Goal: Information Seeking & Learning: Learn about a topic

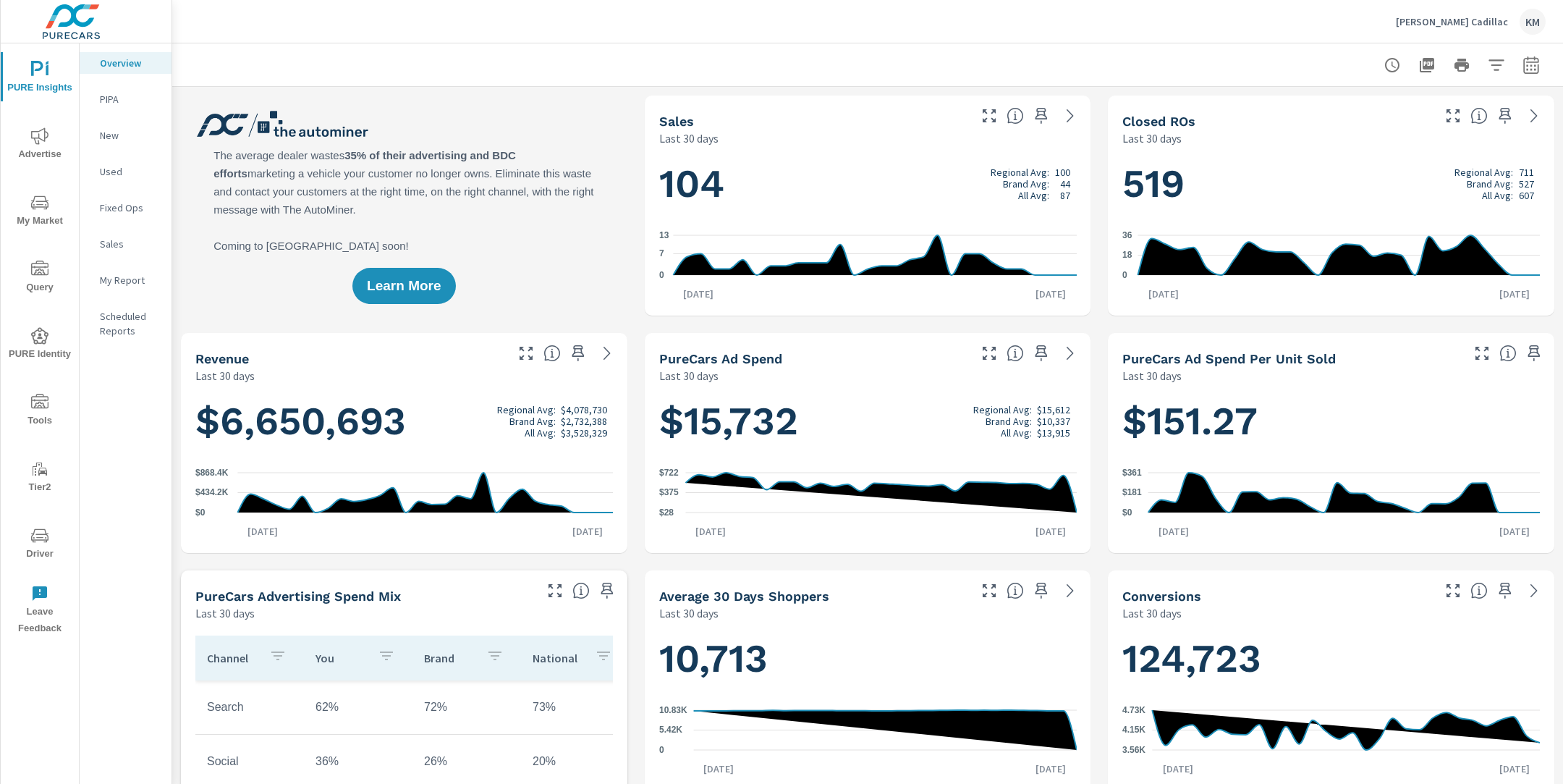
click at [40, 209] on icon "nav menu" at bounding box center [40, 203] width 17 height 17
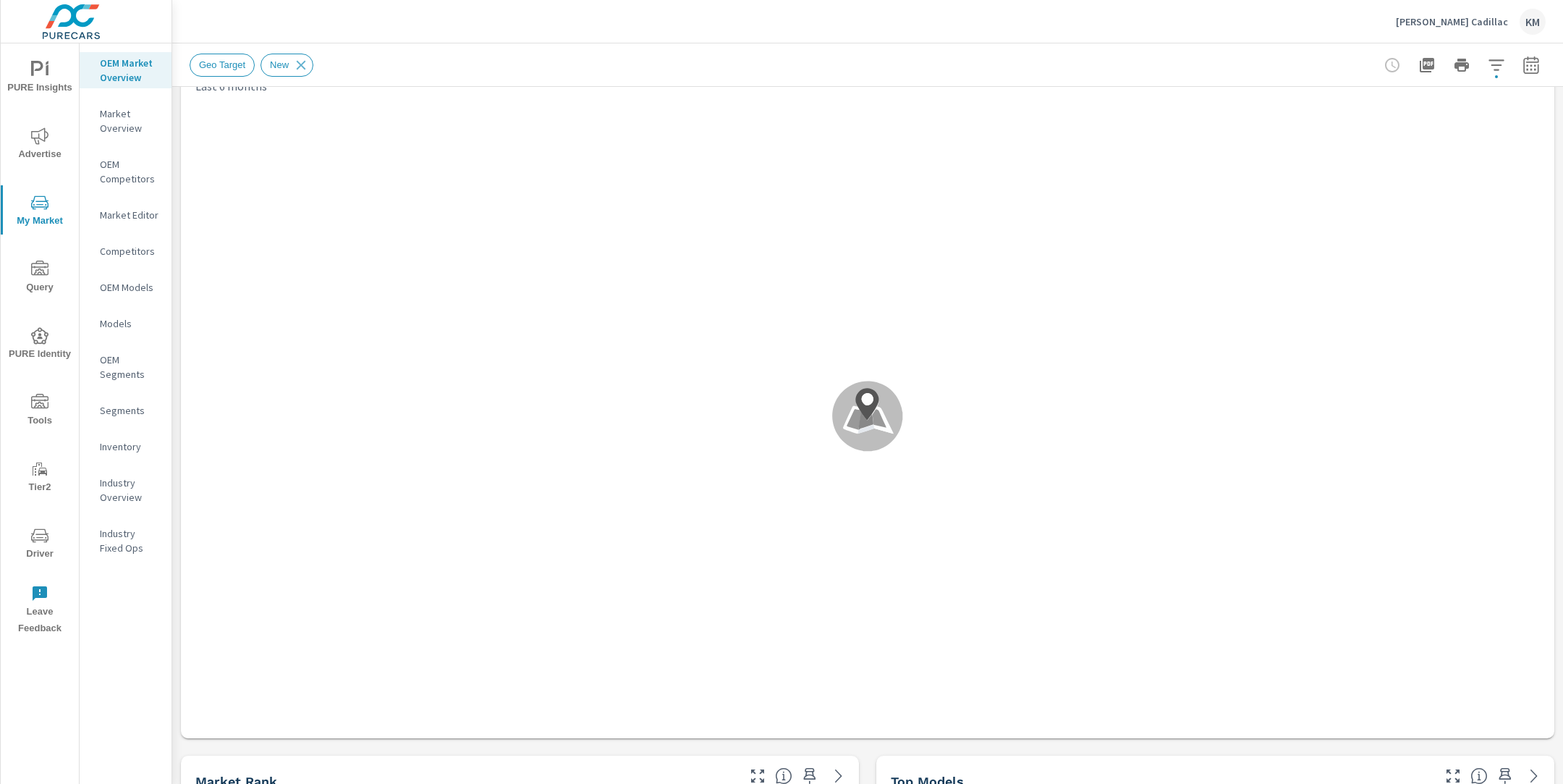
scroll to position [42, 0]
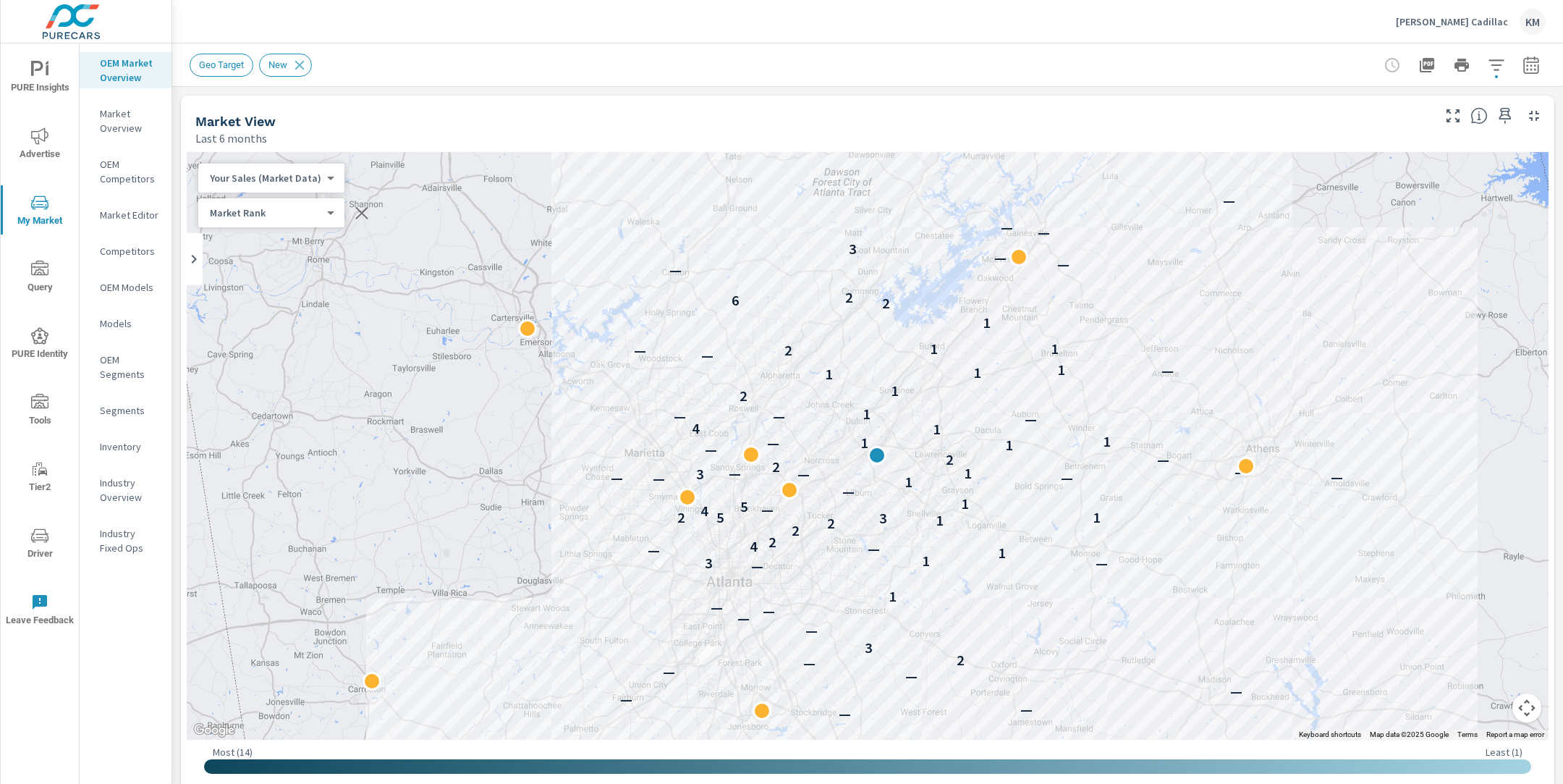
click at [1491, 71] on icon "button" at bounding box center [1497, 65] width 17 height 17
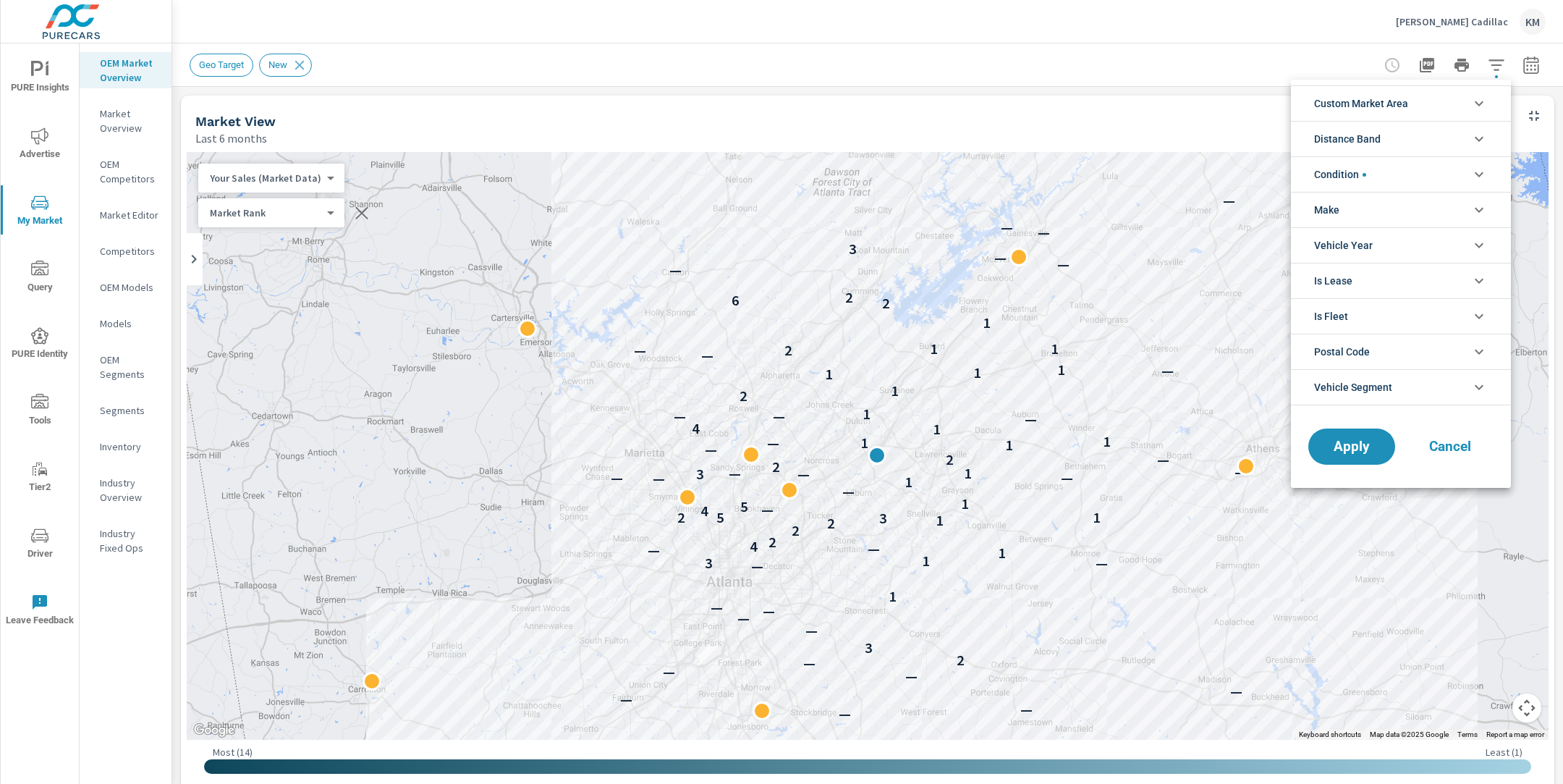
click at [1399, 130] on li "Distance Band" at bounding box center [1401, 138] width 220 height 35
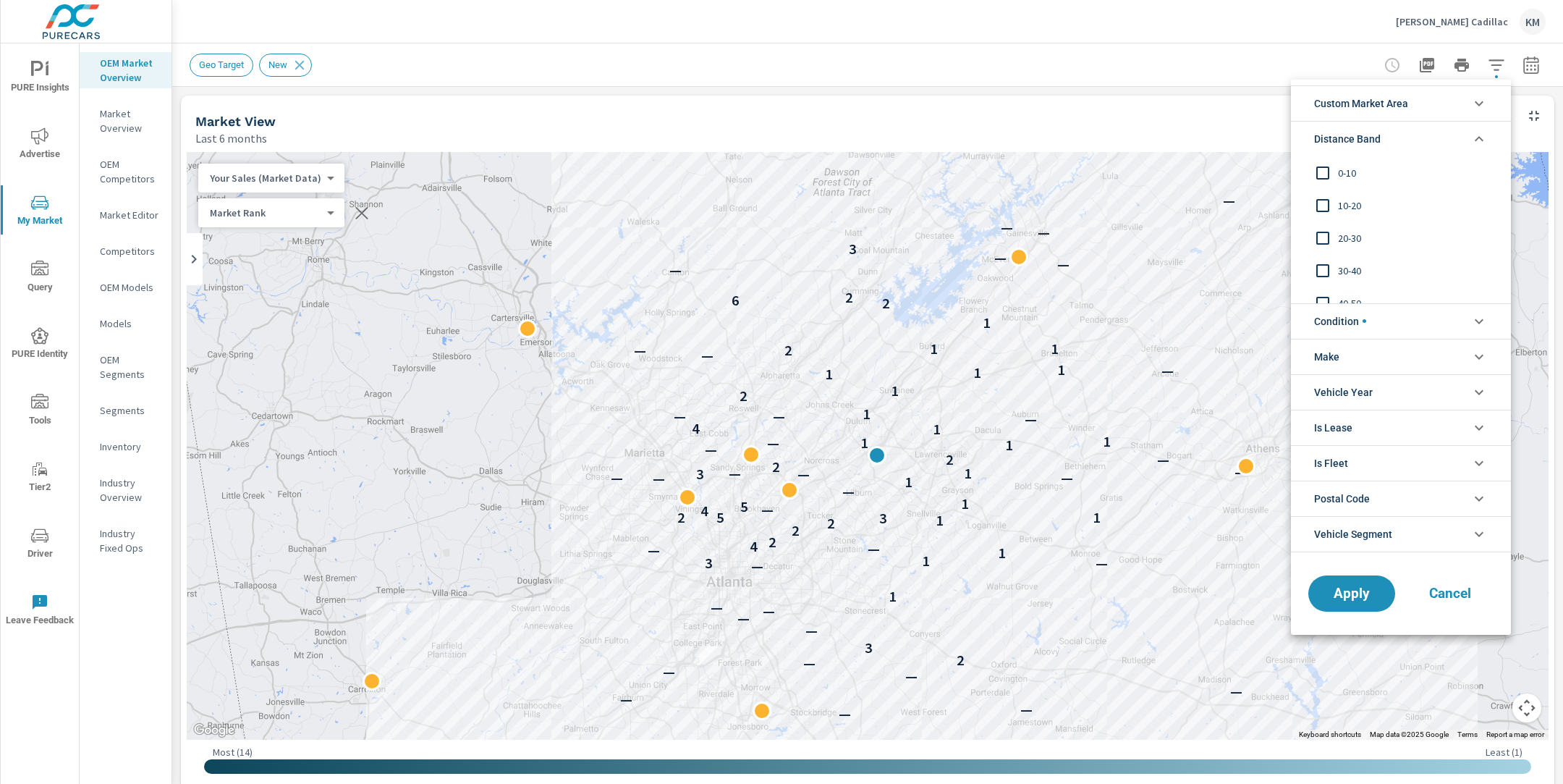
click at [1401, 100] on span "Custom Market Area" at bounding box center [1360, 103] width 94 height 34
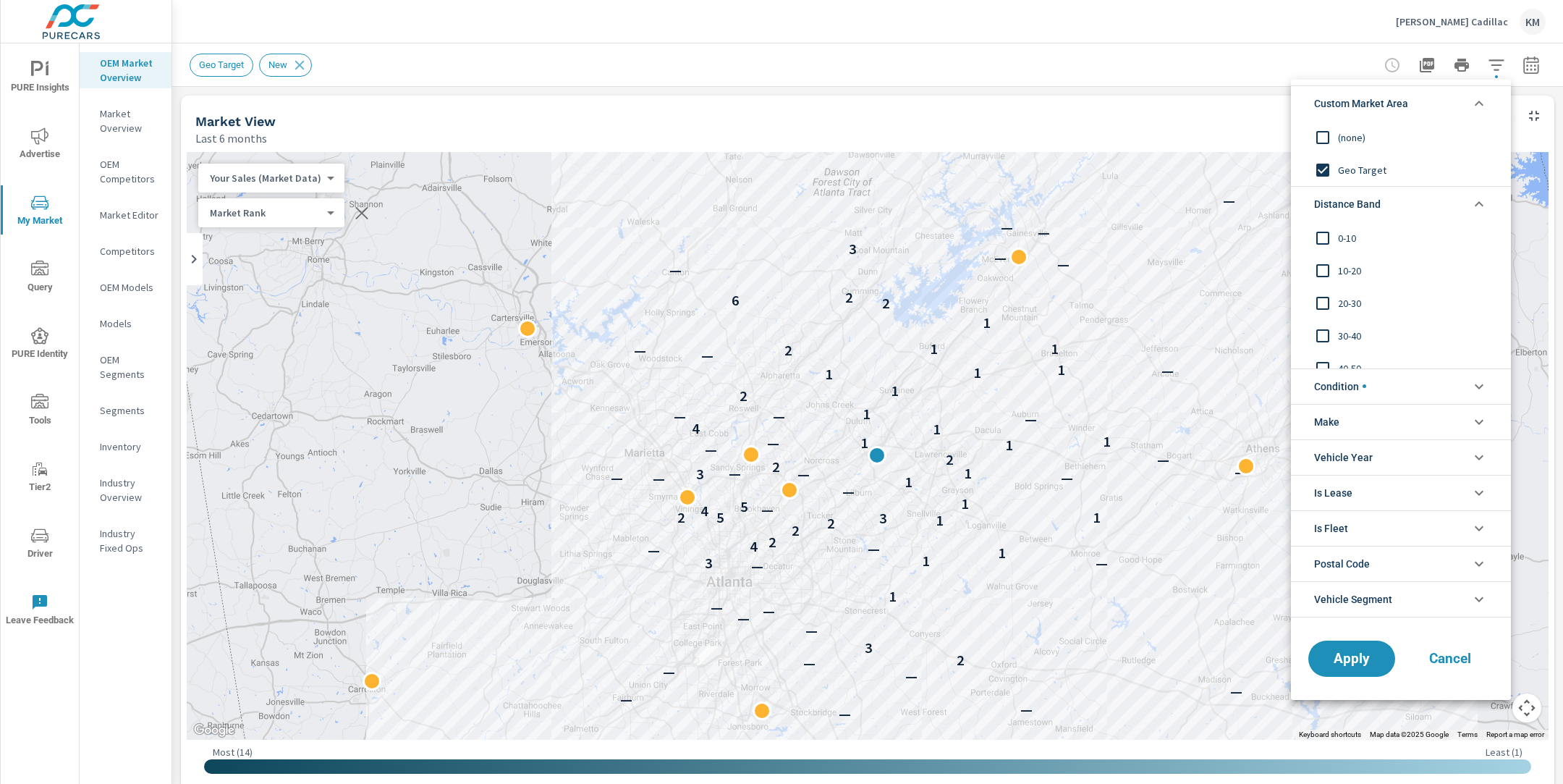
click at [1350, 141] on span "(none)" at bounding box center [1417, 137] width 159 height 17
click at [1353, 235] on span "0-10" at bounding box center [1417, 238] width 159 height 17
click at [1346, 273] on span "10-20" at bounding box center [1417, 271] width 159 height 17
click at [1347, 306] on span "20-30" at bounding box center [1417, 303] width 159 height 17
click at [1335, 651] on span "Apply" at bounding box center [1352, 658] width 60 height 14
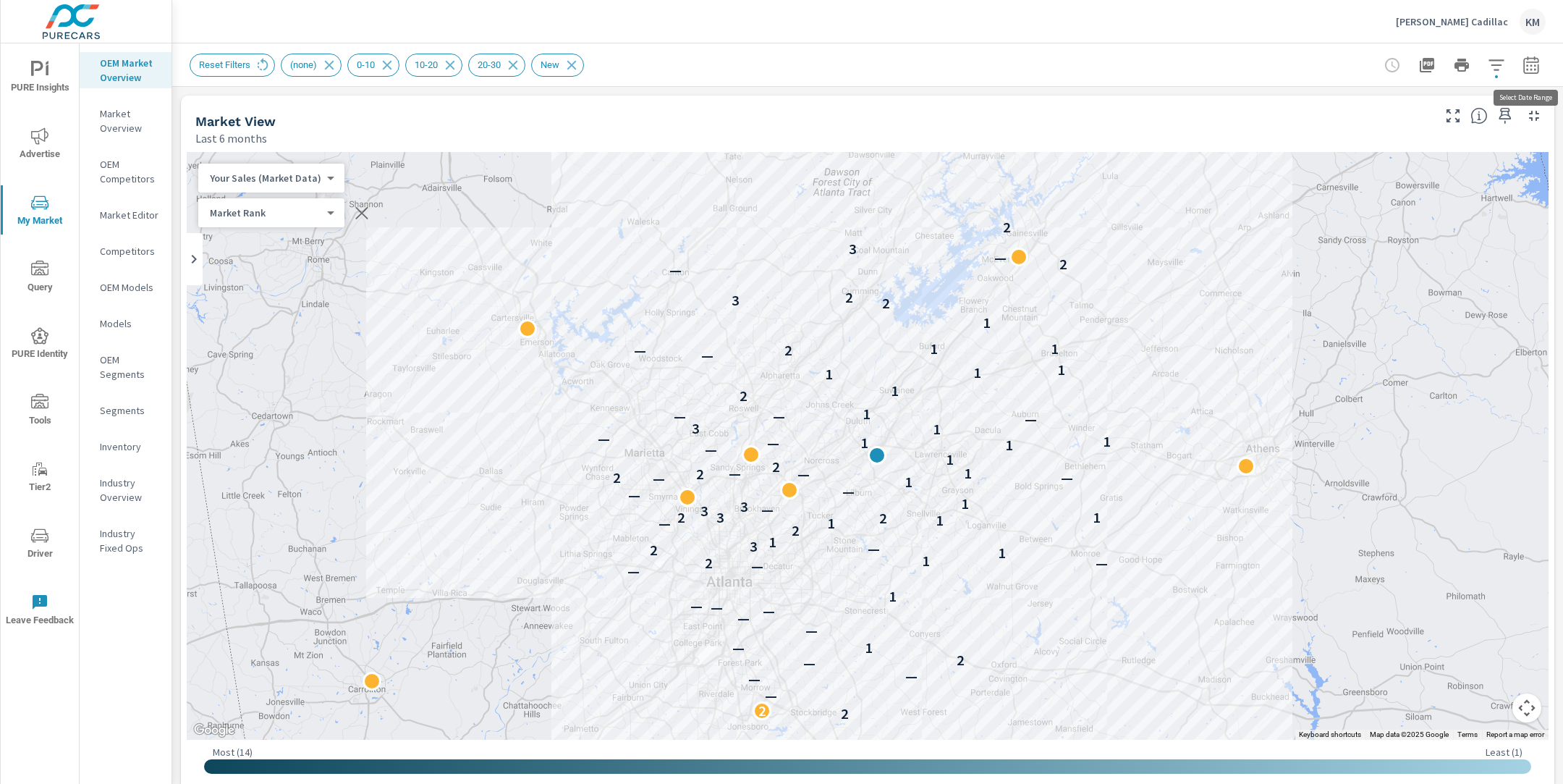
click at [1542, 70] on button "button" at bounding box center [1531, 66] width 29 height 29
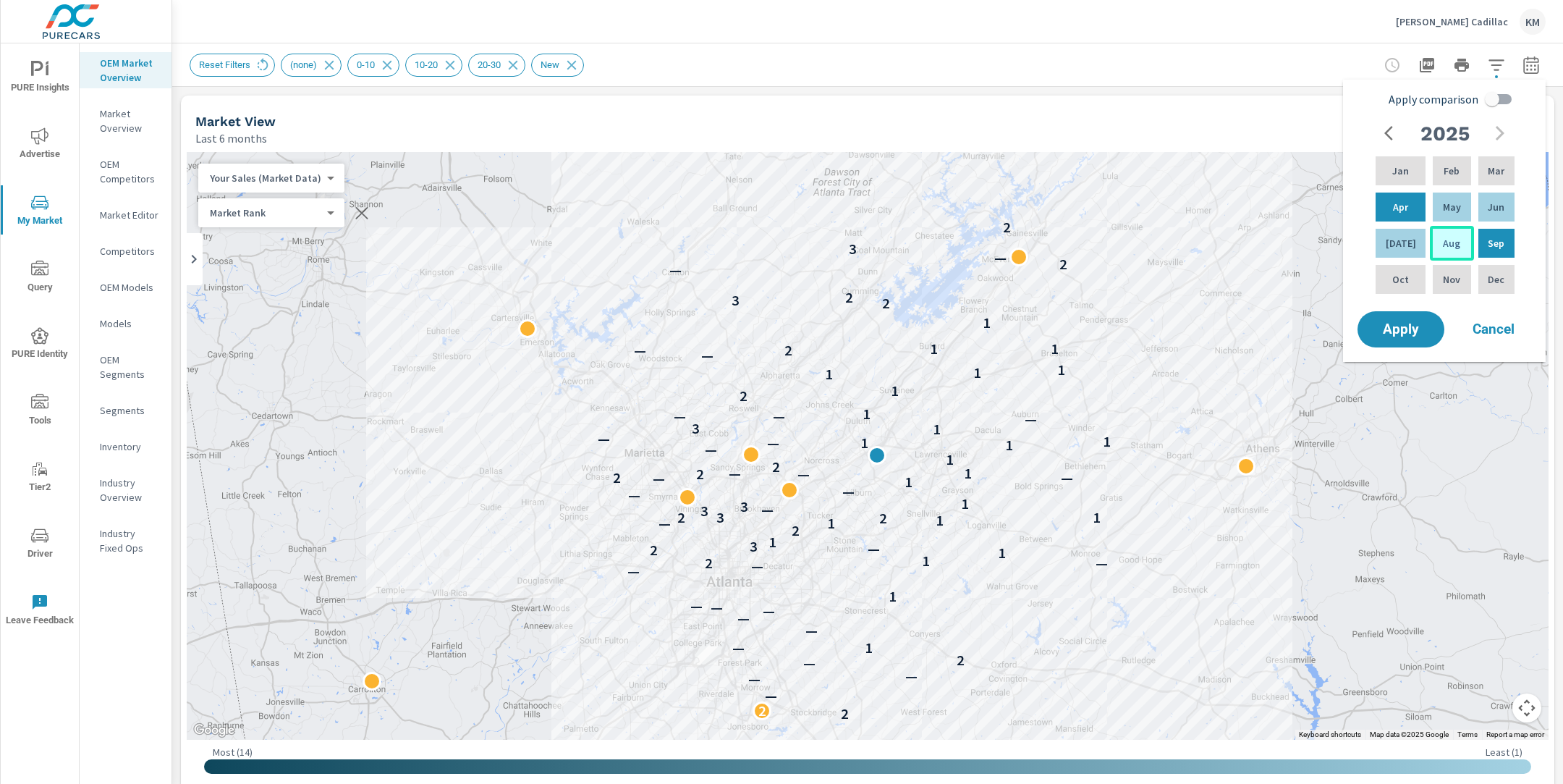
click at [1434, 248] on div "Aug" at bounding box center [1452, 243] width 43 height 34
click at [1490, 171] on p "Mar" at bounding box center [1496, 171] width 16 height 15
click at [1495, 96] on input "Apply comparison" at bounding box center [1492, 99] width 83 height 28
checkbox input "true"
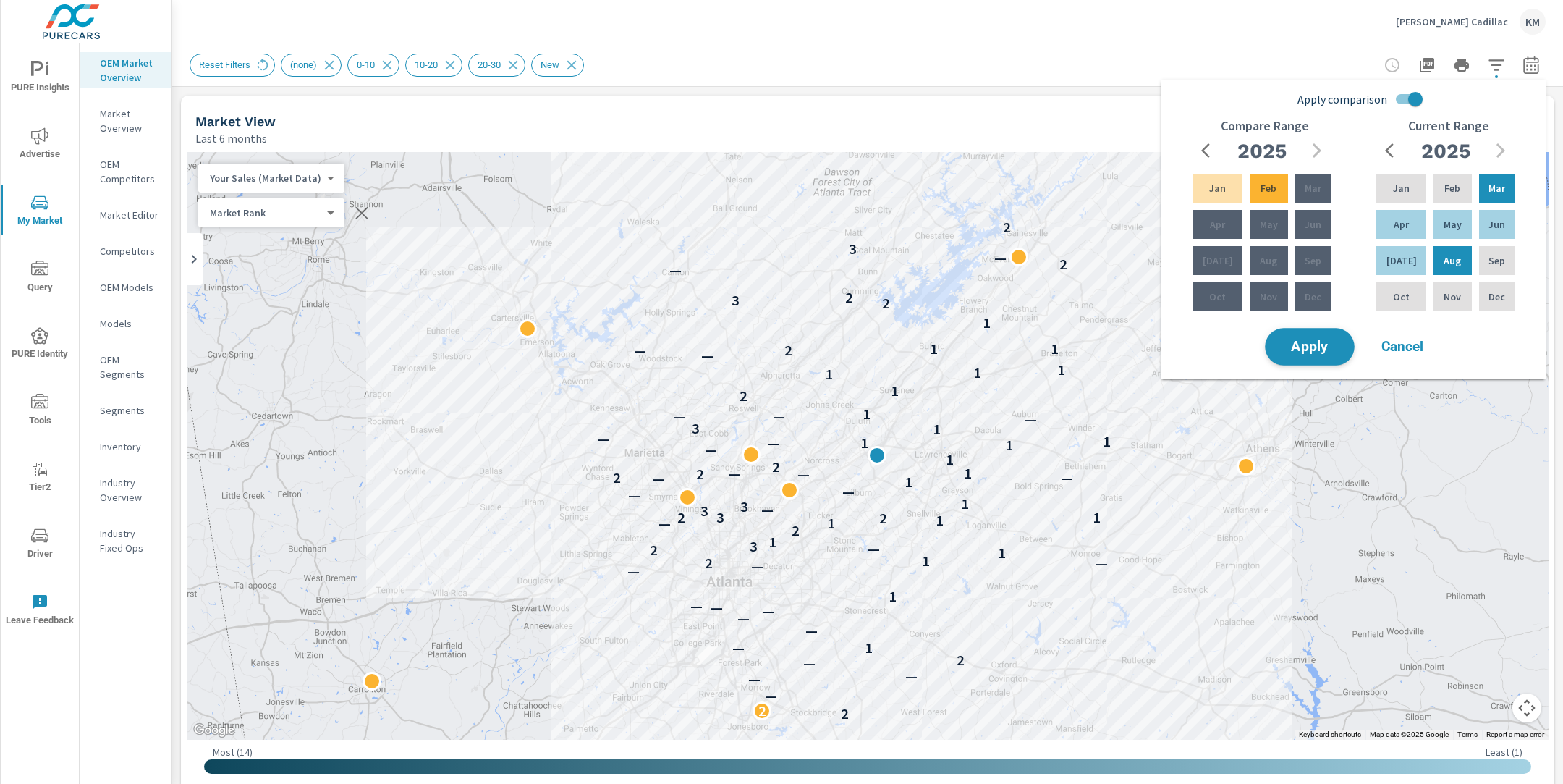
click at [1319, 346] on span "Apply" at bounding box center [1309, 347] width 60 height 14
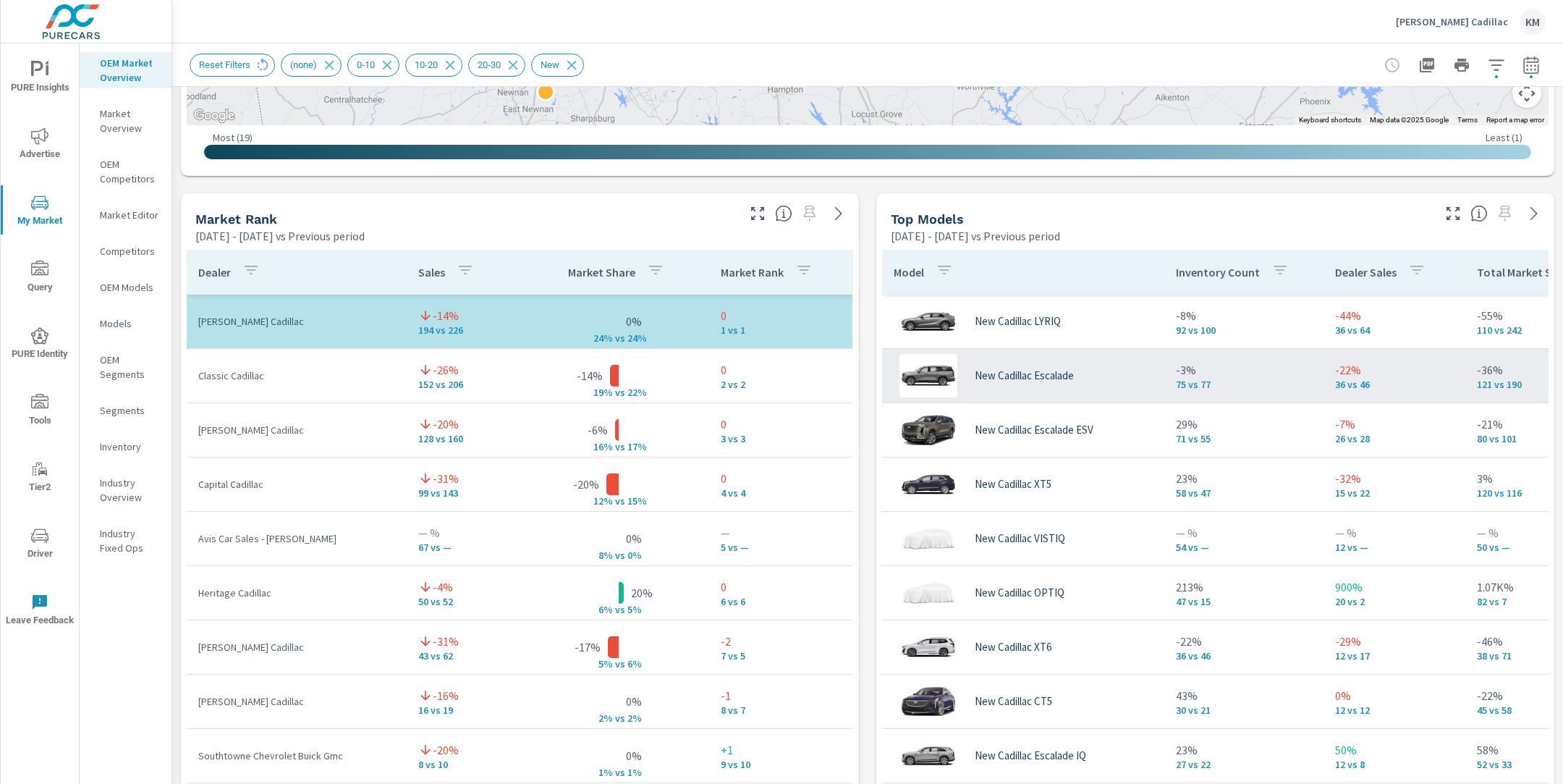
scroll to position [829, 0]
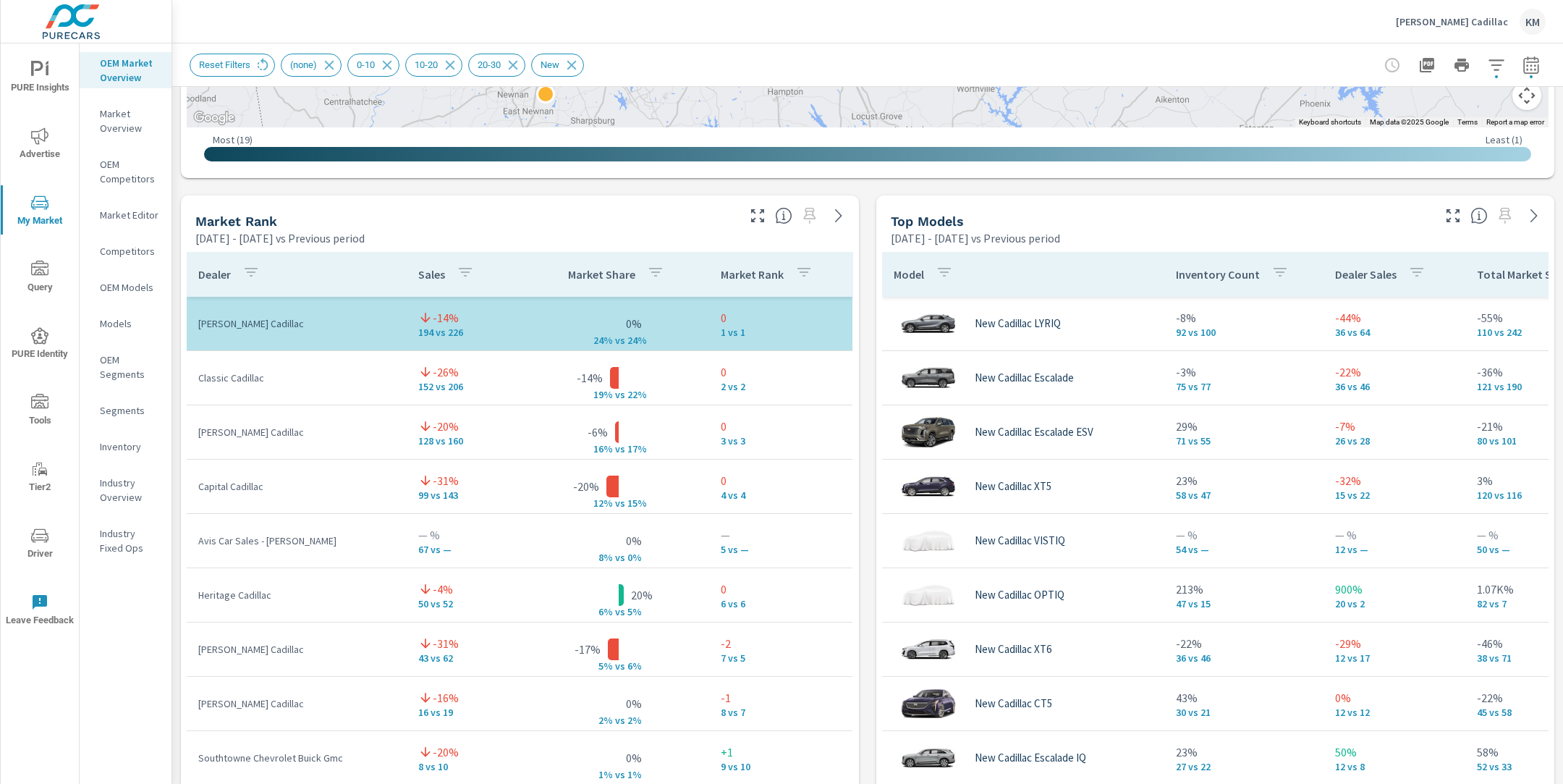
click at [865, 182] on div "Market View [DATE] - [DATE] vs Previous period ← Move left → Move right ↑ Move …" at bounding box center [868, 496] width 1390 height 2477
click at [1494, 72] on icon "button" at bounding box center [1497, 65] width 17 height 17
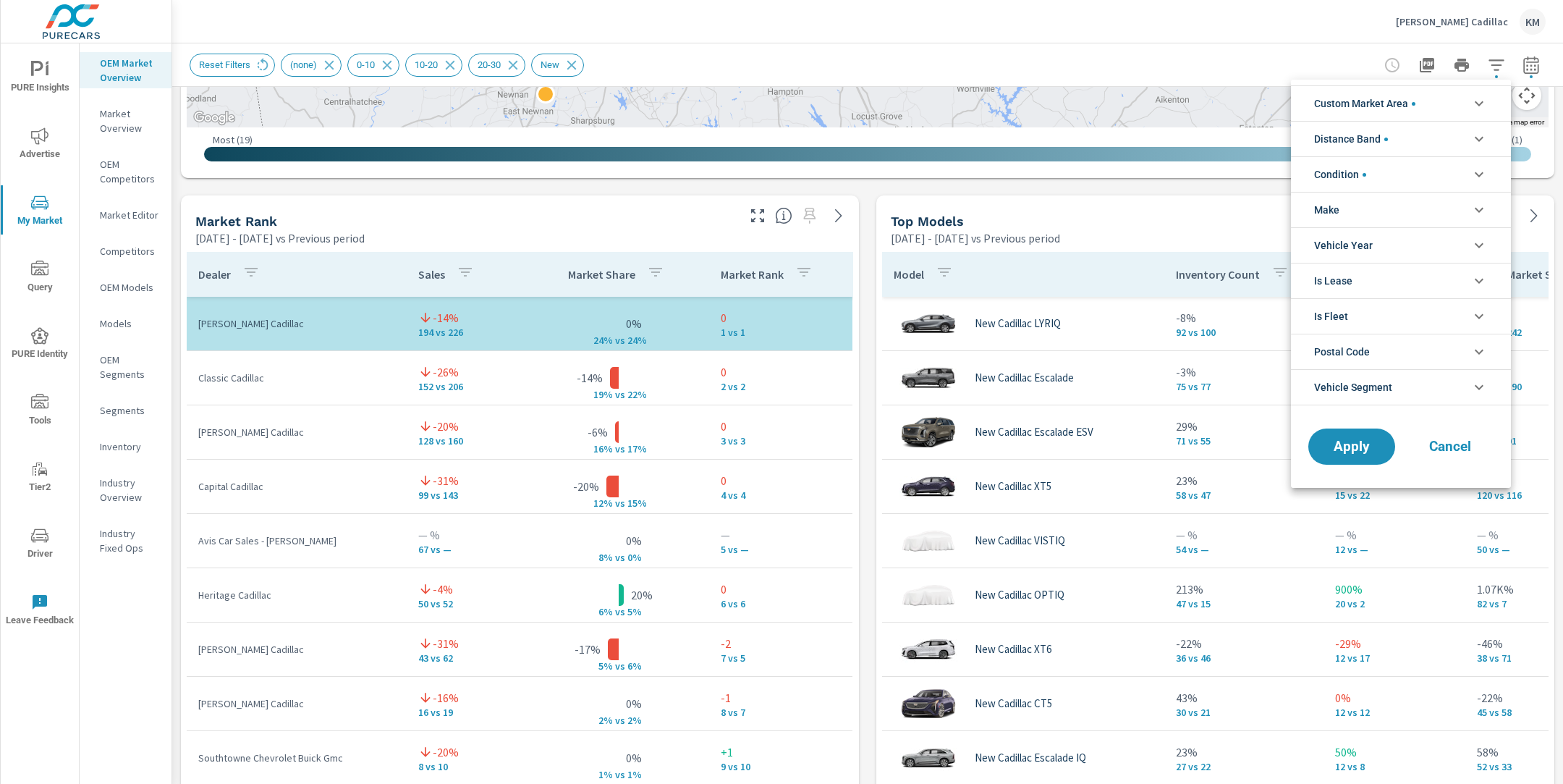
click at [1388, 135] on span "Distance Band" at bounding box center [1351, 139] width 74 height 34
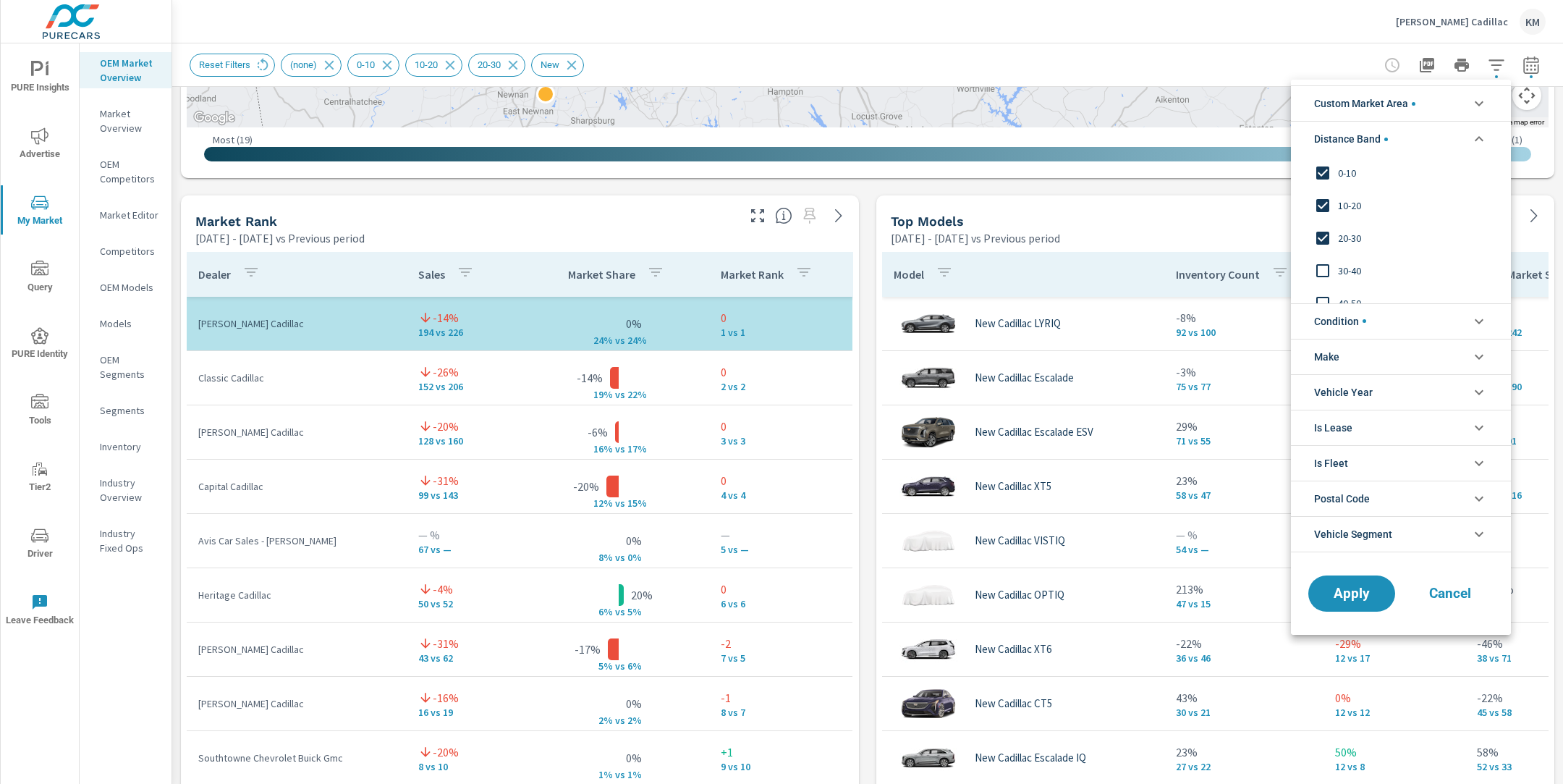
click at [1338, 177] on span "0-10" at bounding box center [1417, 172] width 159 height 17
click at [1346, 205] on span "10-20" at bounding box center [1417, 205] width 159 height 17
click at [1338, 247] on div "20-30" at bounding box center [1400, 238] width 217 height 33
click at [1353, 599] on button "Apply" at bounding box center [1352, 593] width 90 height 38
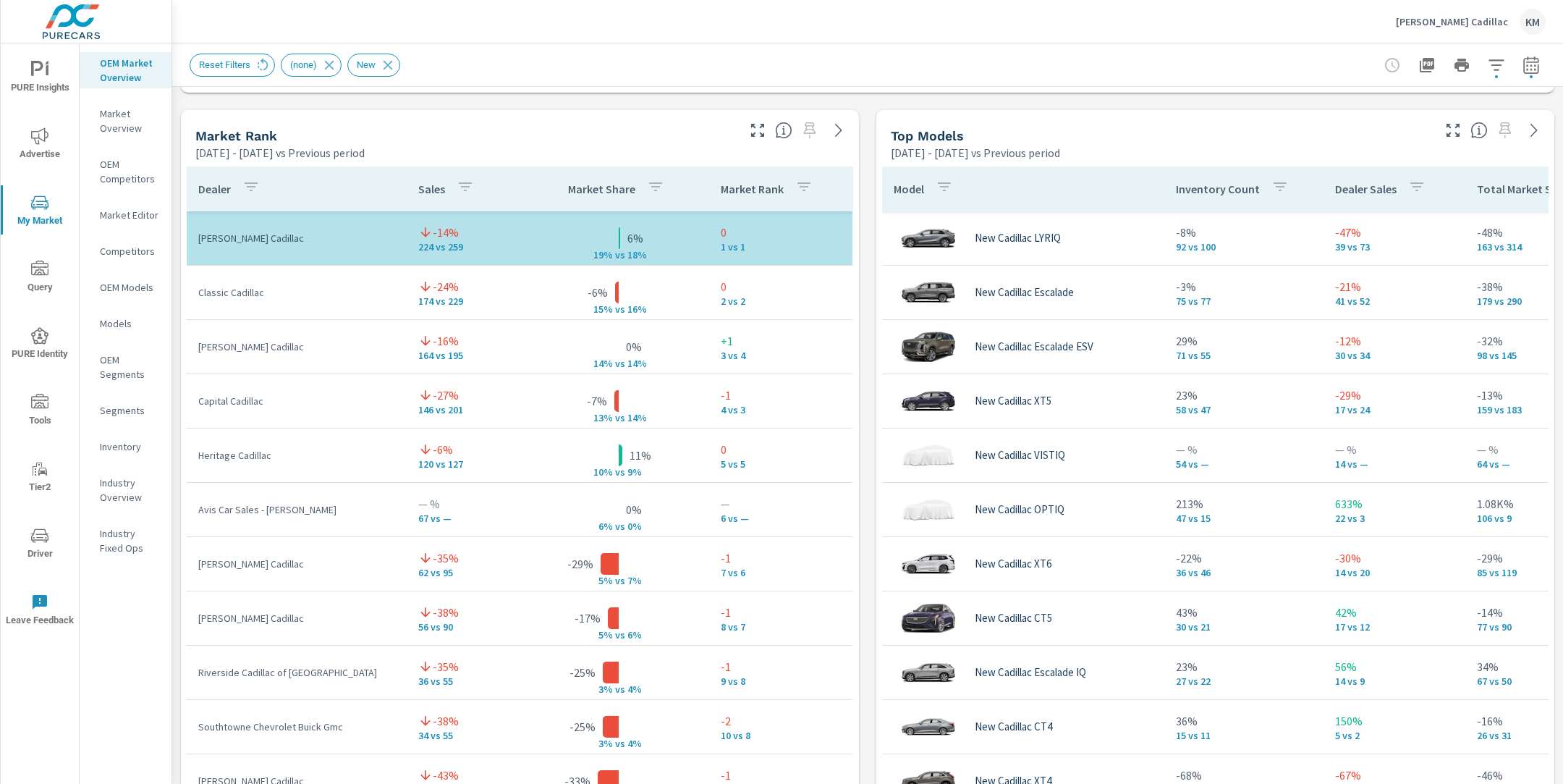
scroll to position [895, 0]
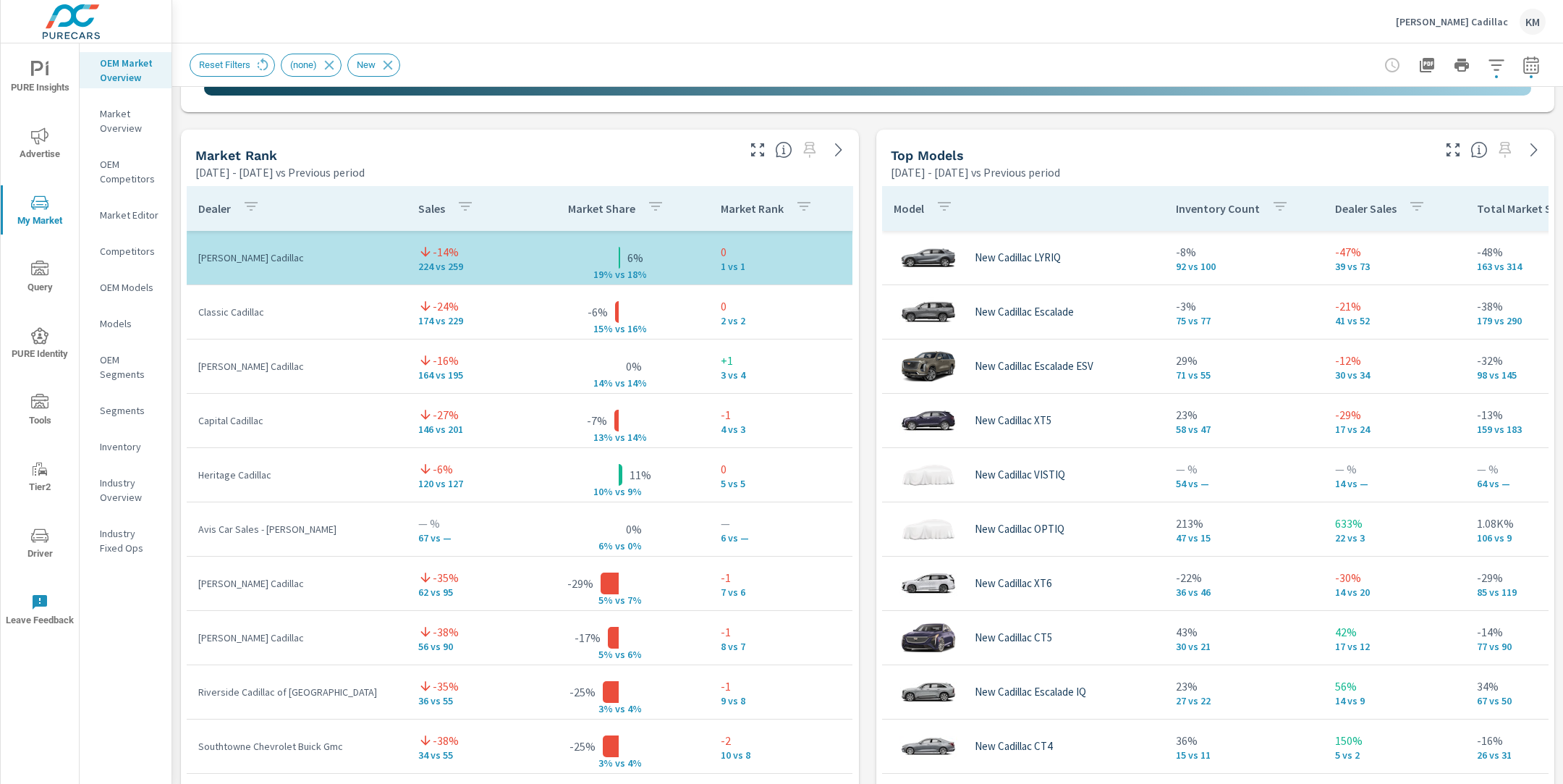
click at [1503, 70] on icon "button" at bounding box center [1497, 65] width 17 height 17
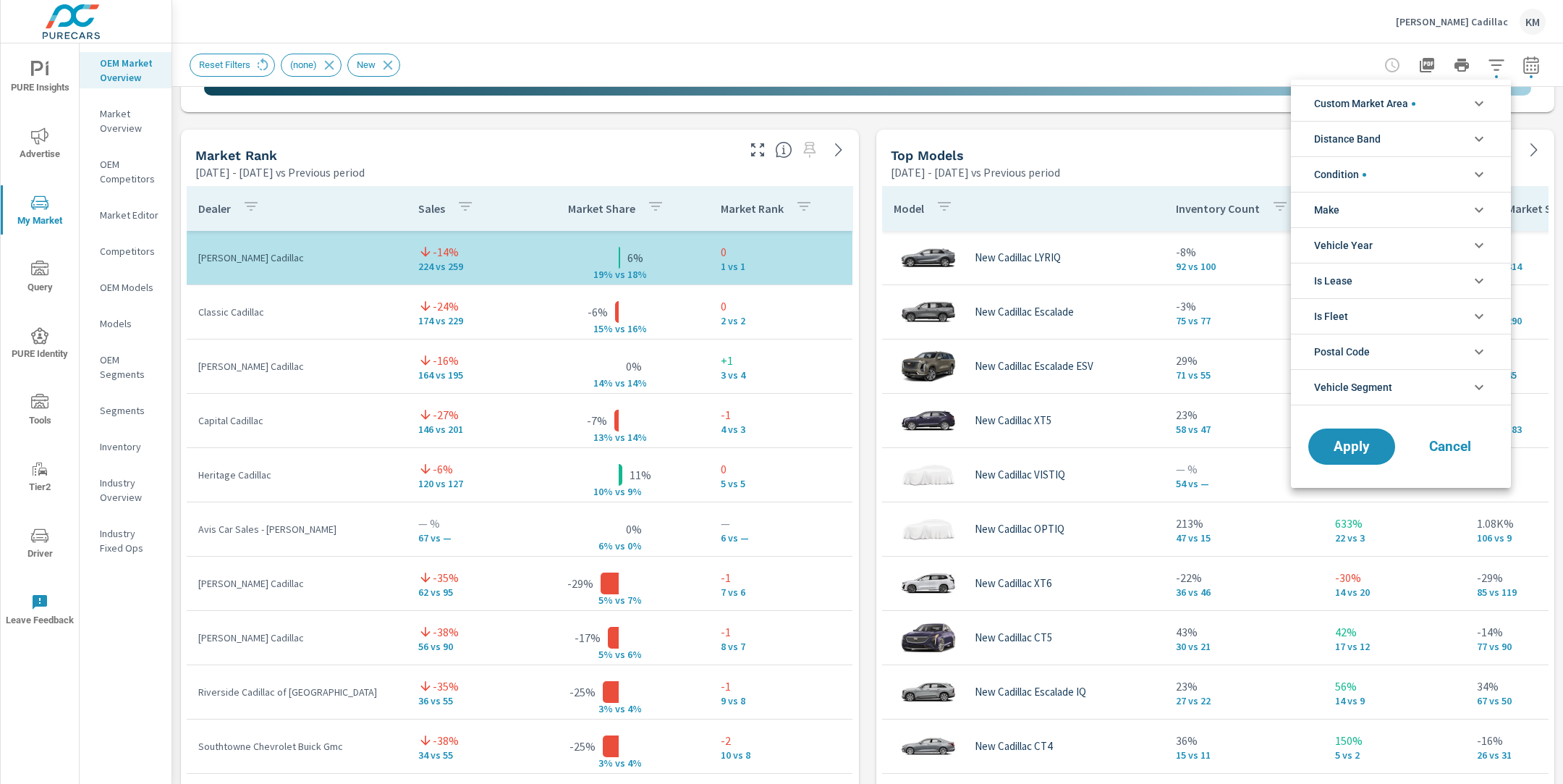
click at [1376, 141] on span "Distance Band" at bounding box center [1346, 139] width 66 height 34
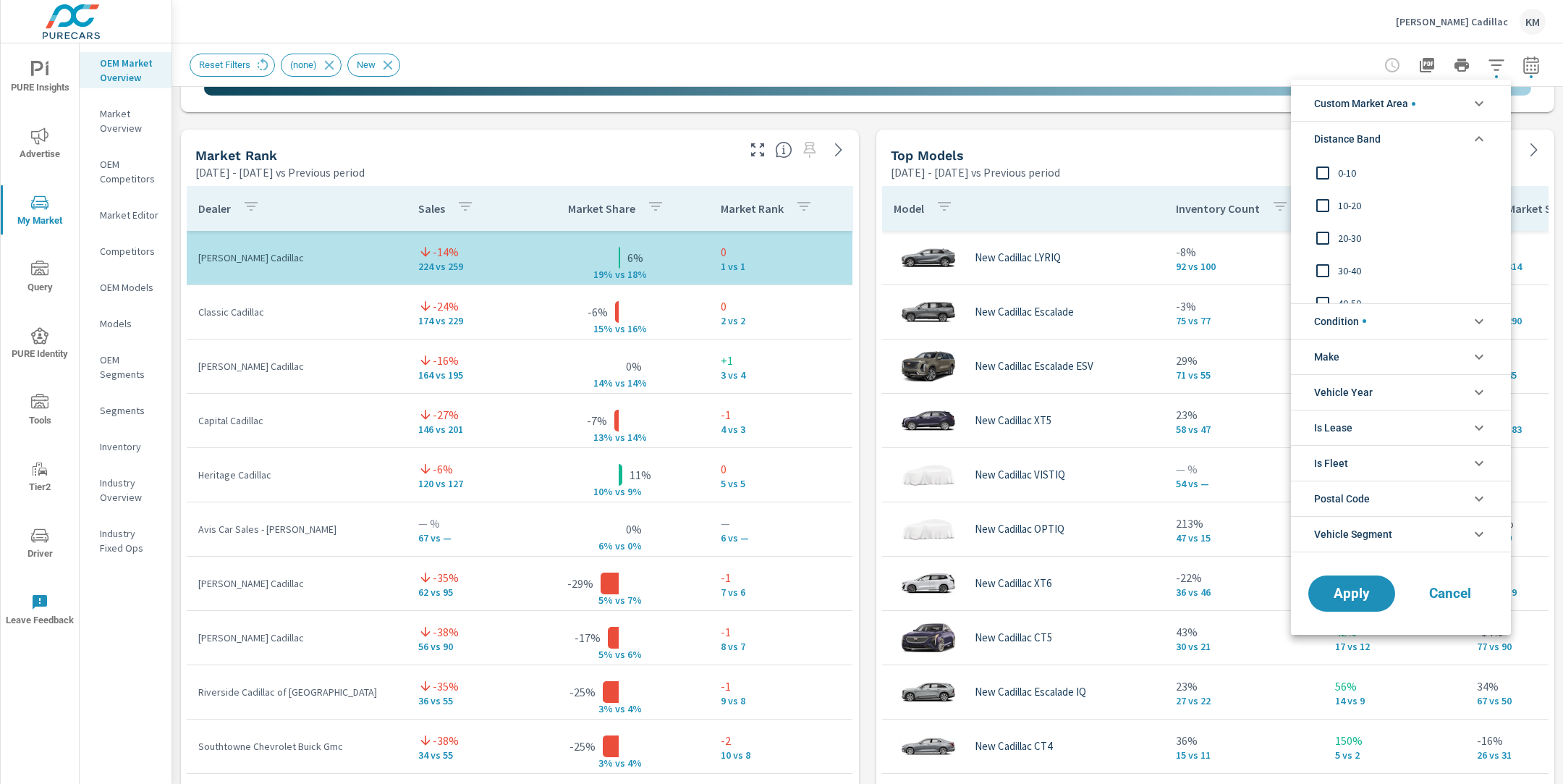
click at [1344, 165] on span "0-10" at bounding box center [1417, 172] width 159 height 17
click at [1332, 204] on input "filter options" at bounding box center [1322, 205] width 30 height 30
click at [1333, 231] on input "filter options" at bounding box center [1322, 237] width 30 height 30
click at [1322, 589] on span "Apply" at bounding box center [1352, 593] width 60 height 14
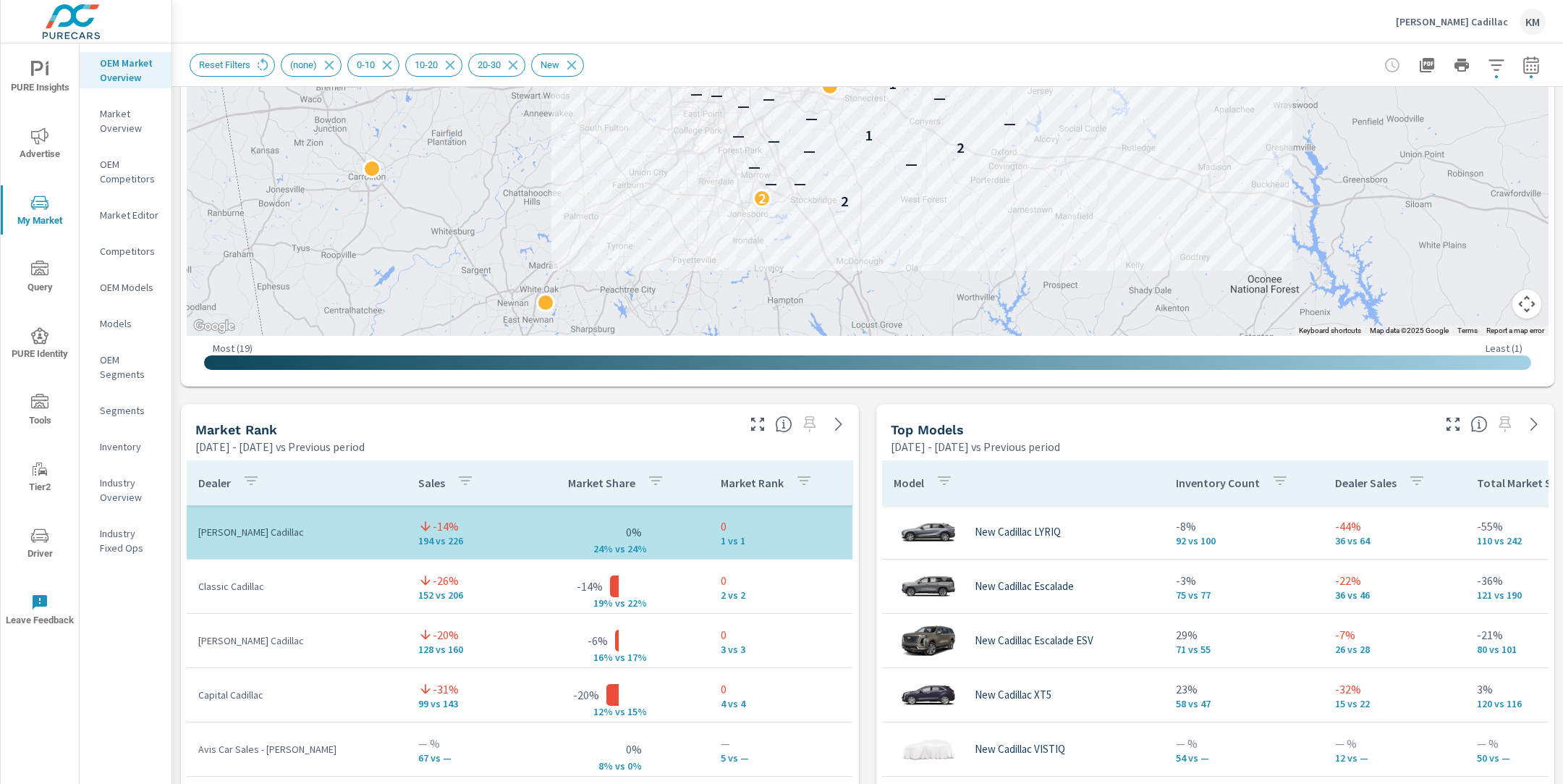
scroll to position [682, 0]
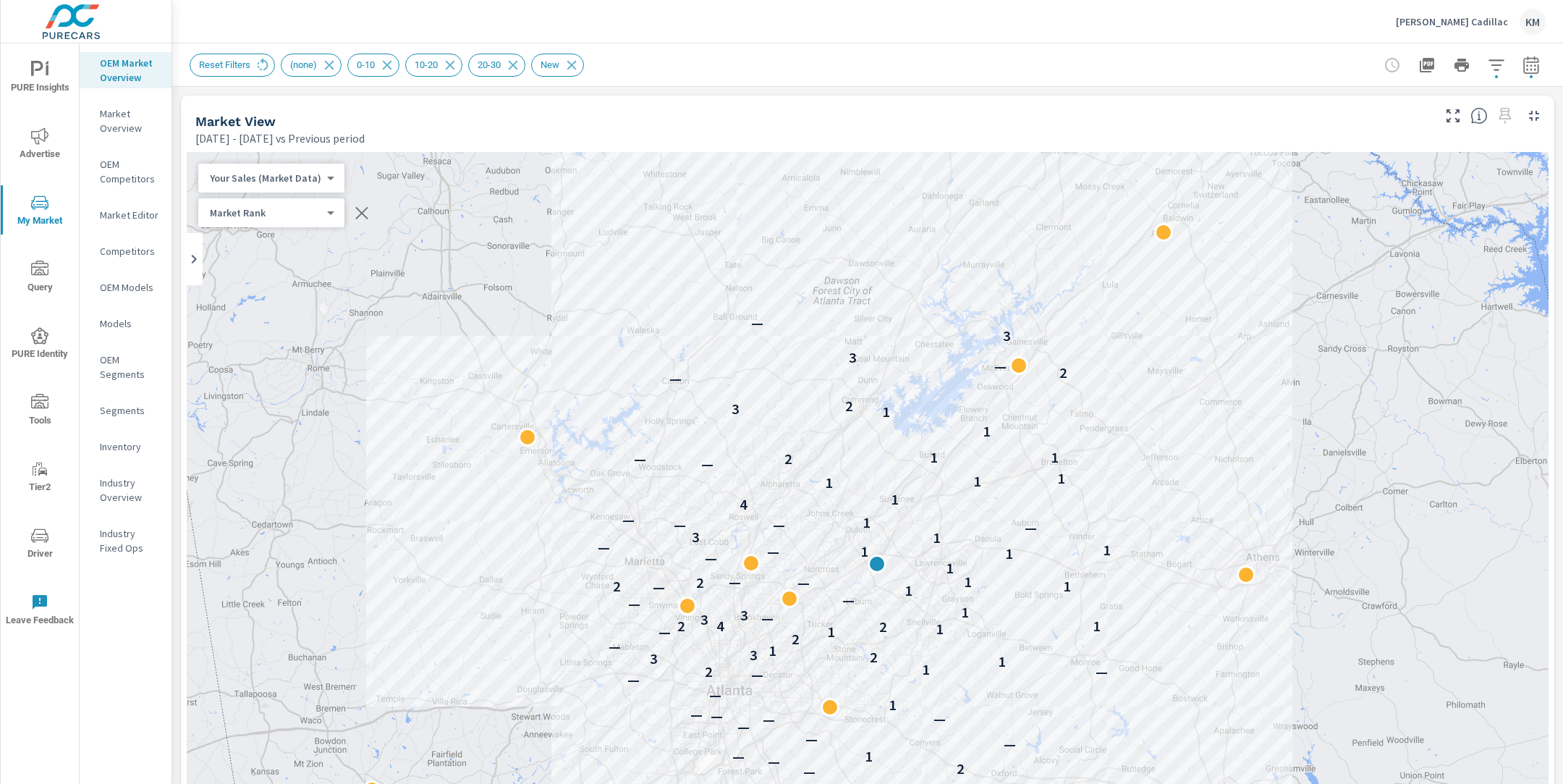
click at [1489, 64] on icon "button" at bounding box center [1497, 65] width 17 height 17
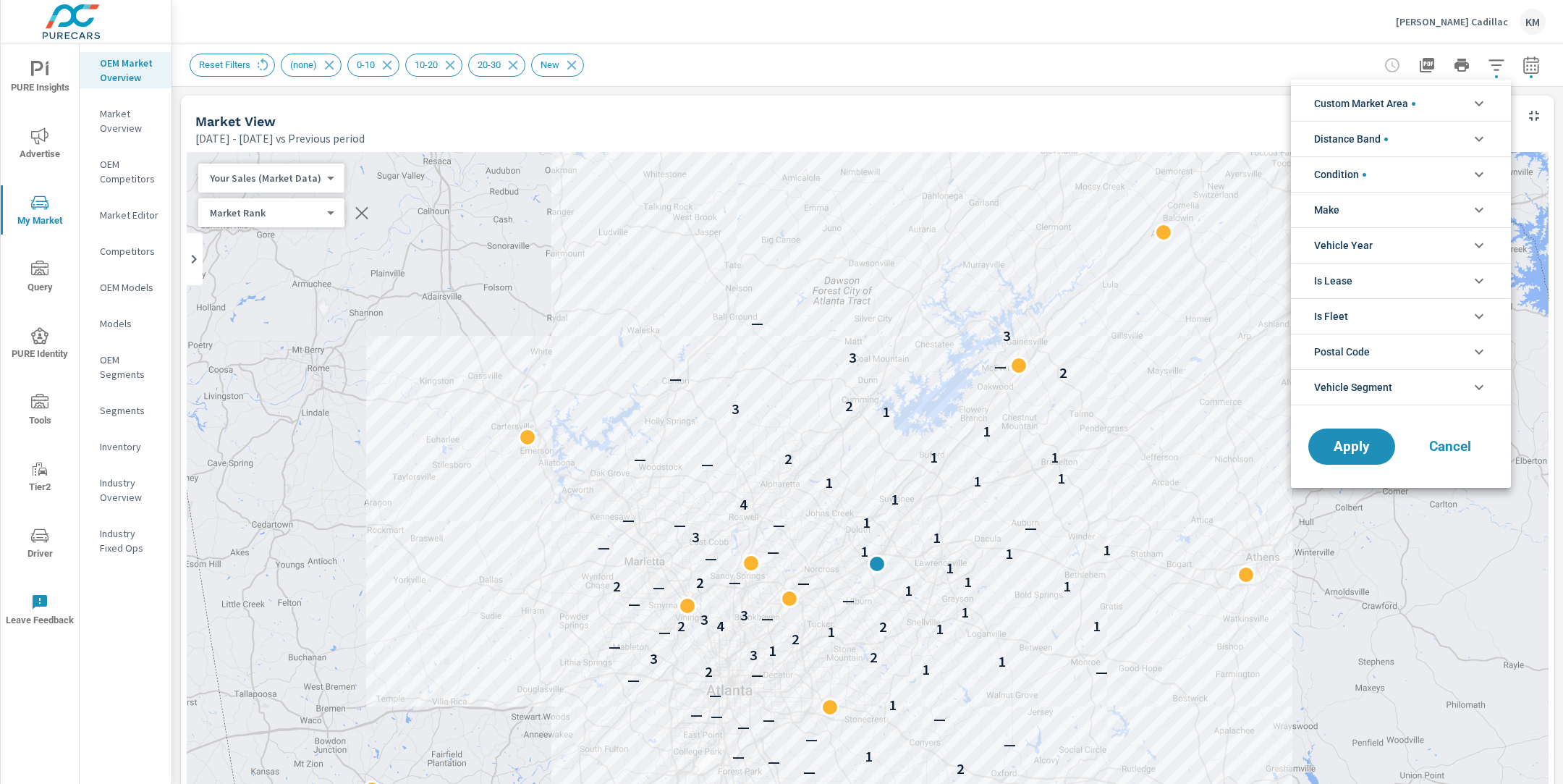
click at [1378, 141] on span "Distance Band" at bounding box center [1351, 139] width 74 height 34
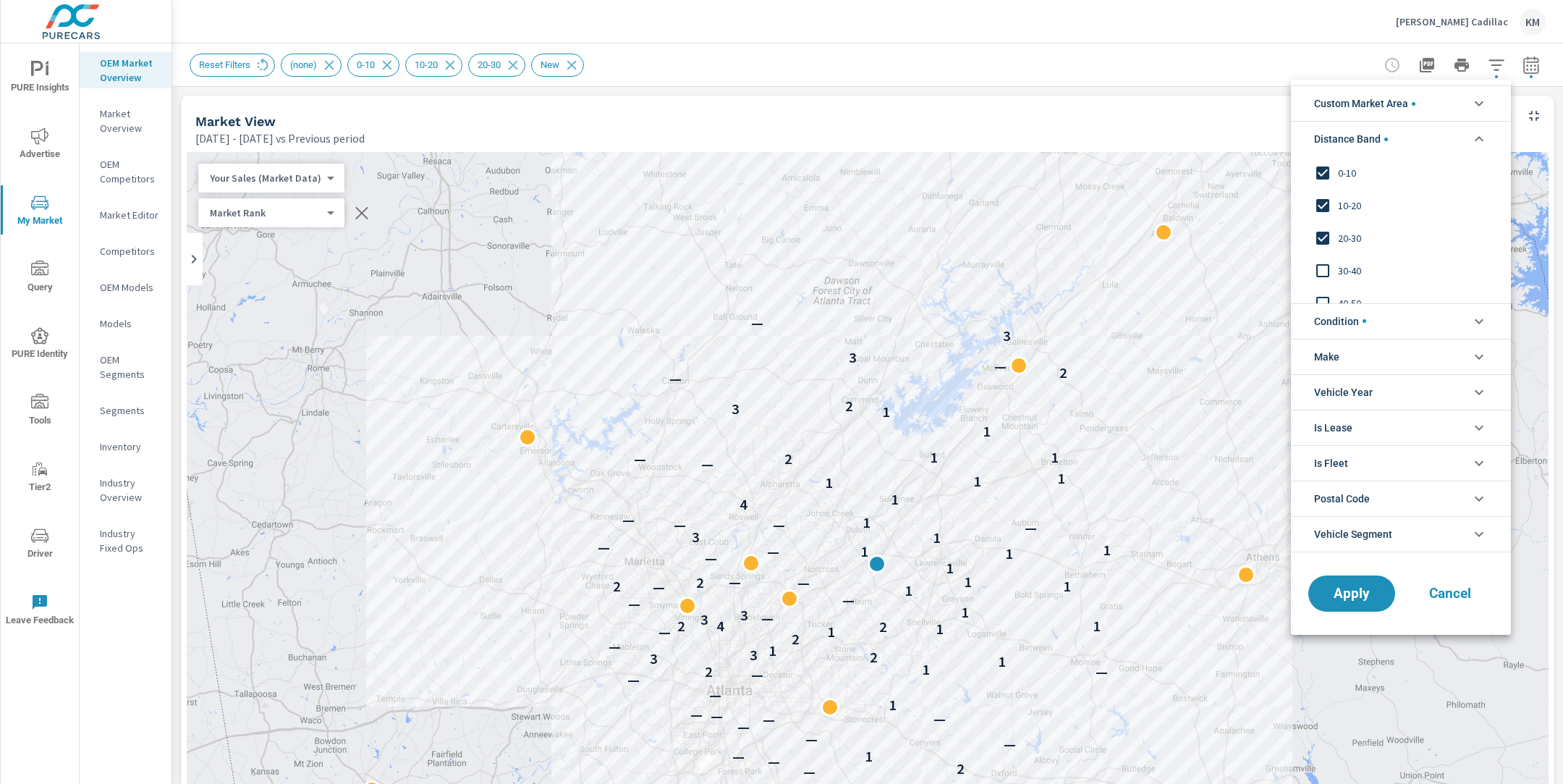
click at [1349, 172] on span "0-10" at bounding box center [1417, 172] width 159 height 17
click at [1347, 200] on span "10-20" at bounding box center [1417, 205] width 159 height 17
click at [1339, 240] on span "20-30" at bounding box center [1417, 238] width 159 height 17
click at [1347, 586] on span "Apply" at bounding box center [1352, 593] width 60 height 14
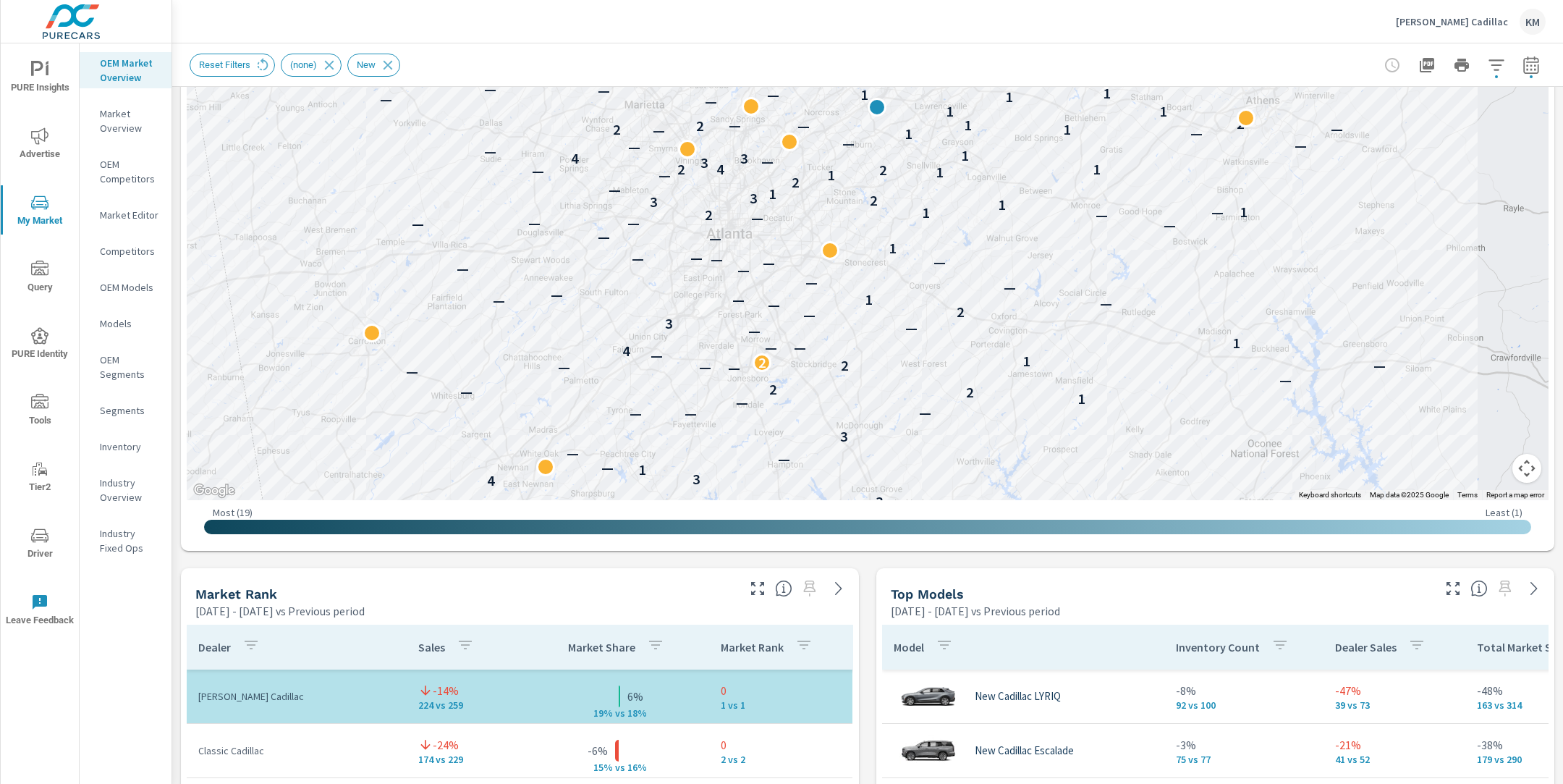
scroll to position [959, 0]
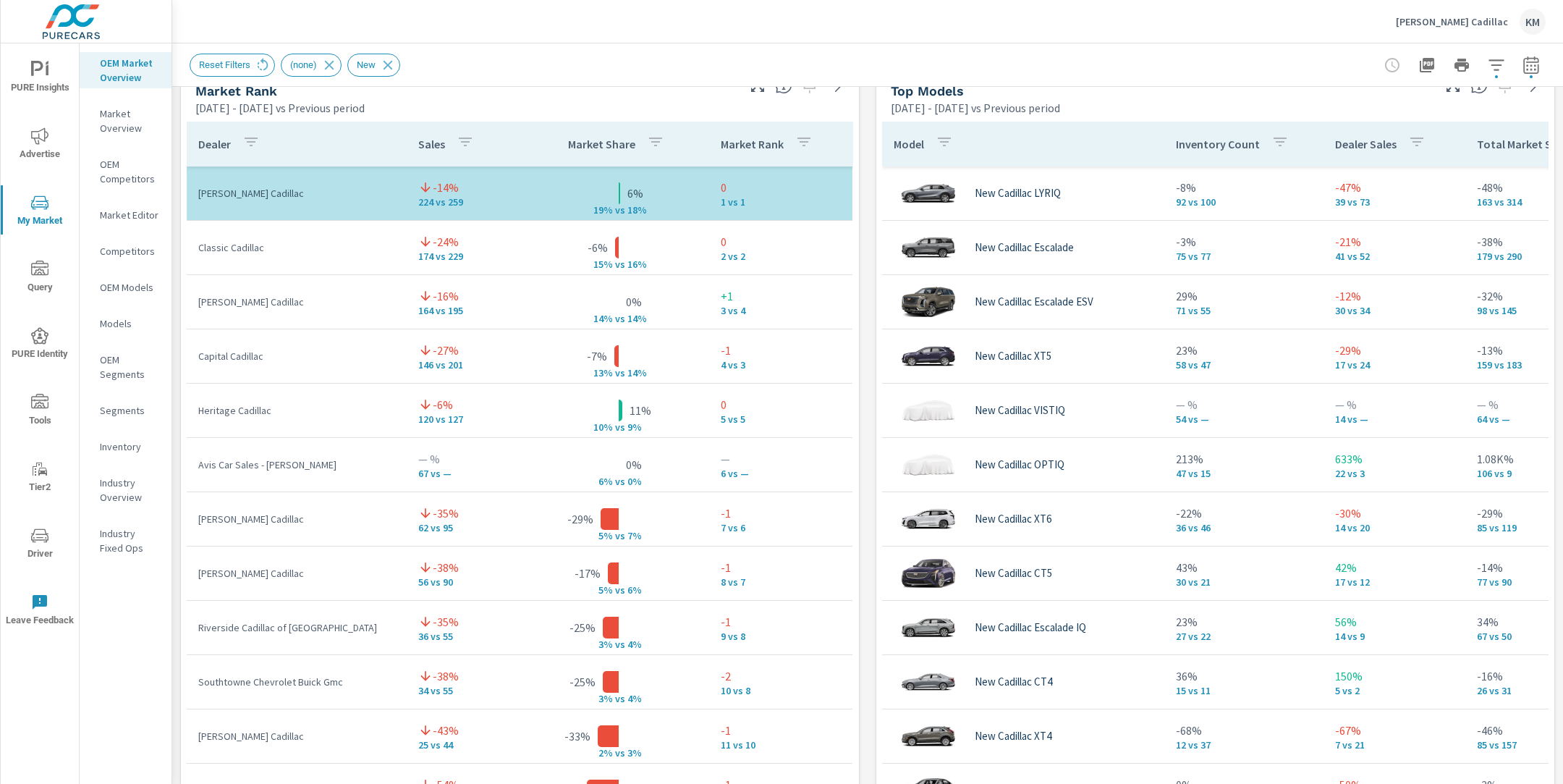
click at [1514, 62] on div at bounding box center [1461, 66] width 168 height 29
click at [1539, 70] on icon "button" at bounding box center [1531, 65] width 17 height 17
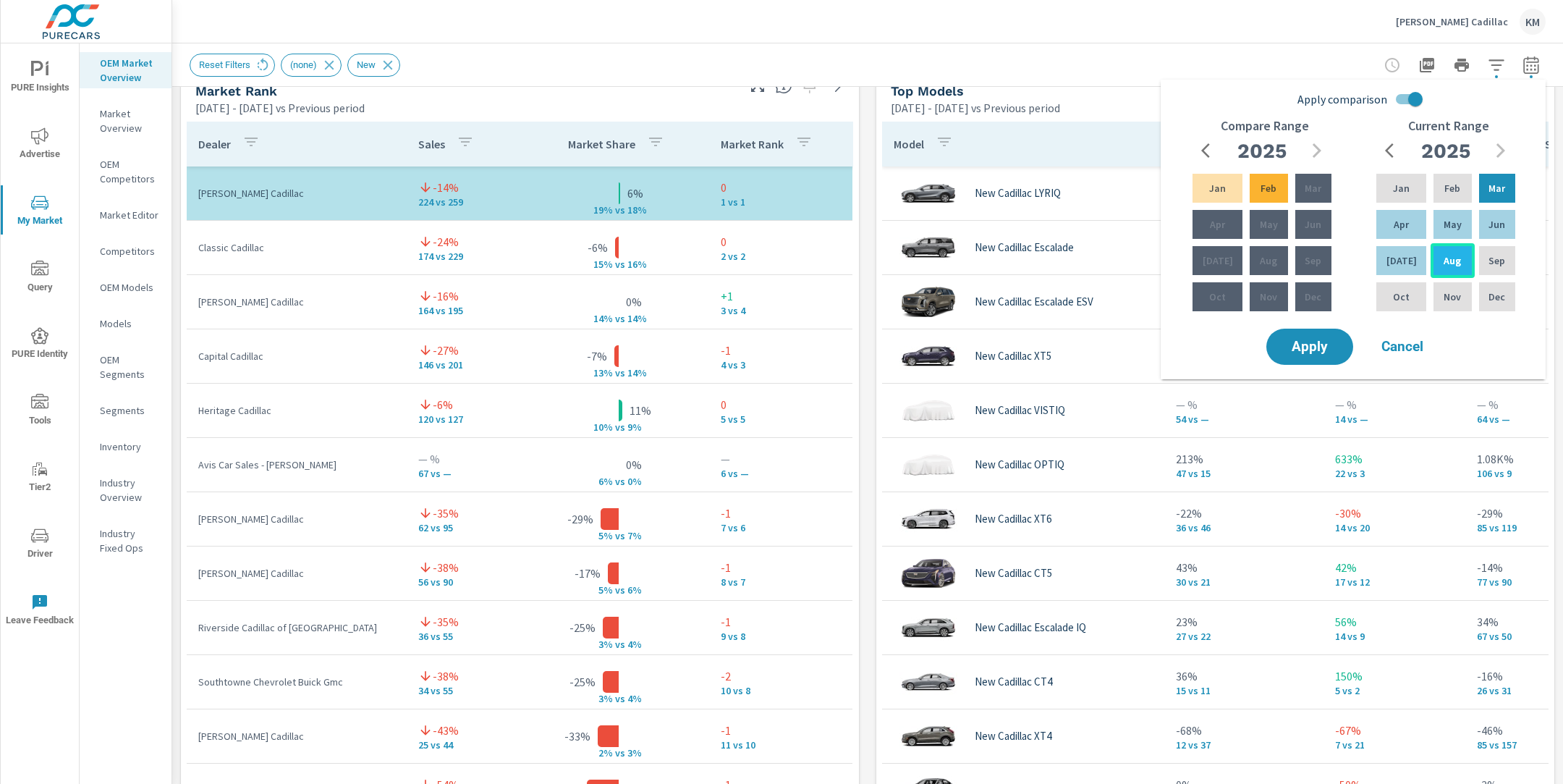
click at [1444, 260] on p "Aug" at bounding box center [1453, 260] width 17 height 15
click at [1494, 220] on p "Jun" at bounding box center [1497, 224] width 16 height 15
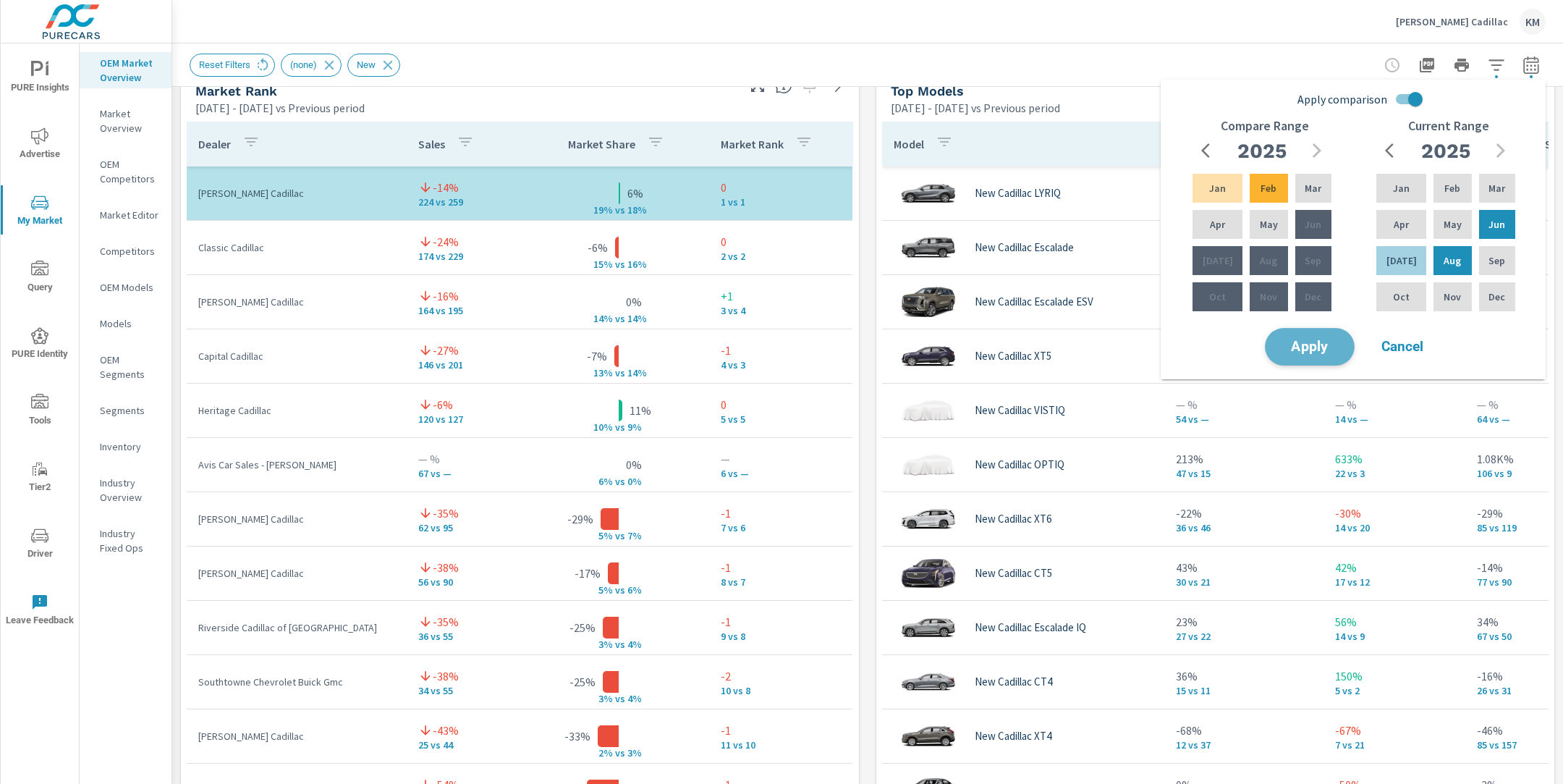
click at [1325, 344] on span "Apply" at bounding box center [1309, 347] width 60 height 14
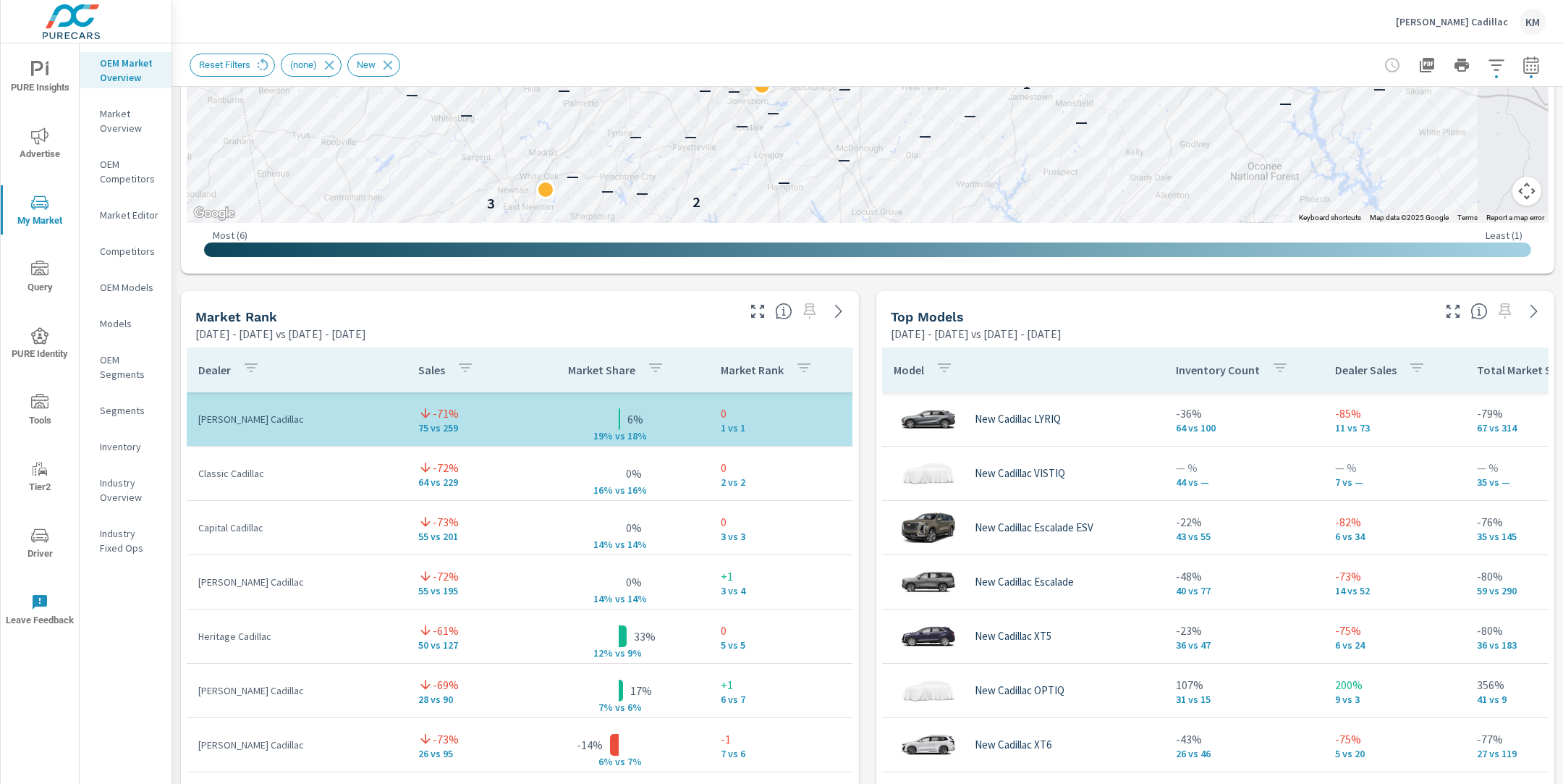
scroll to position [754, 0]
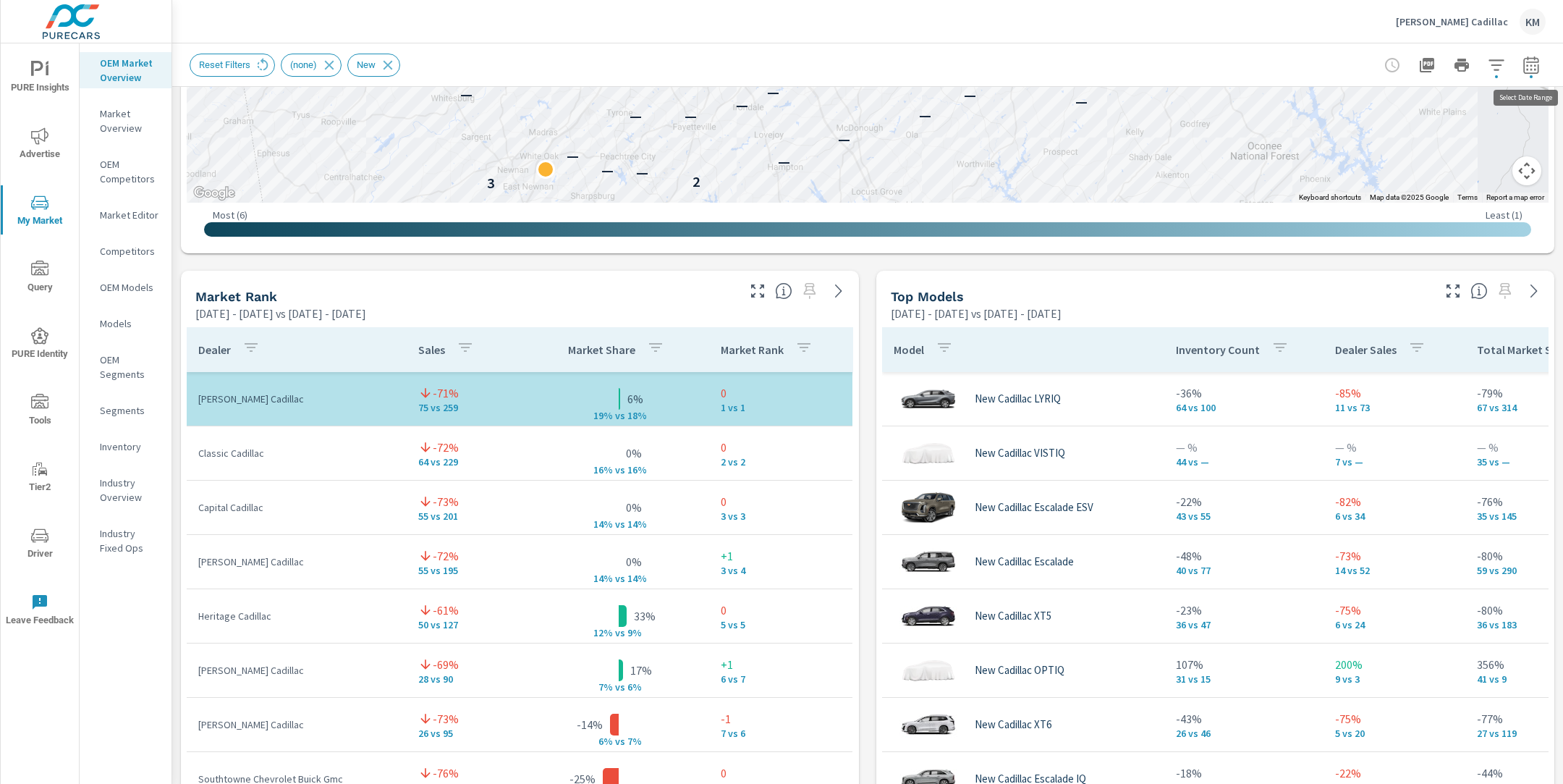
click at [1533, 58] on icon "button" at bounding box center [1531, 65] width 16 height 17
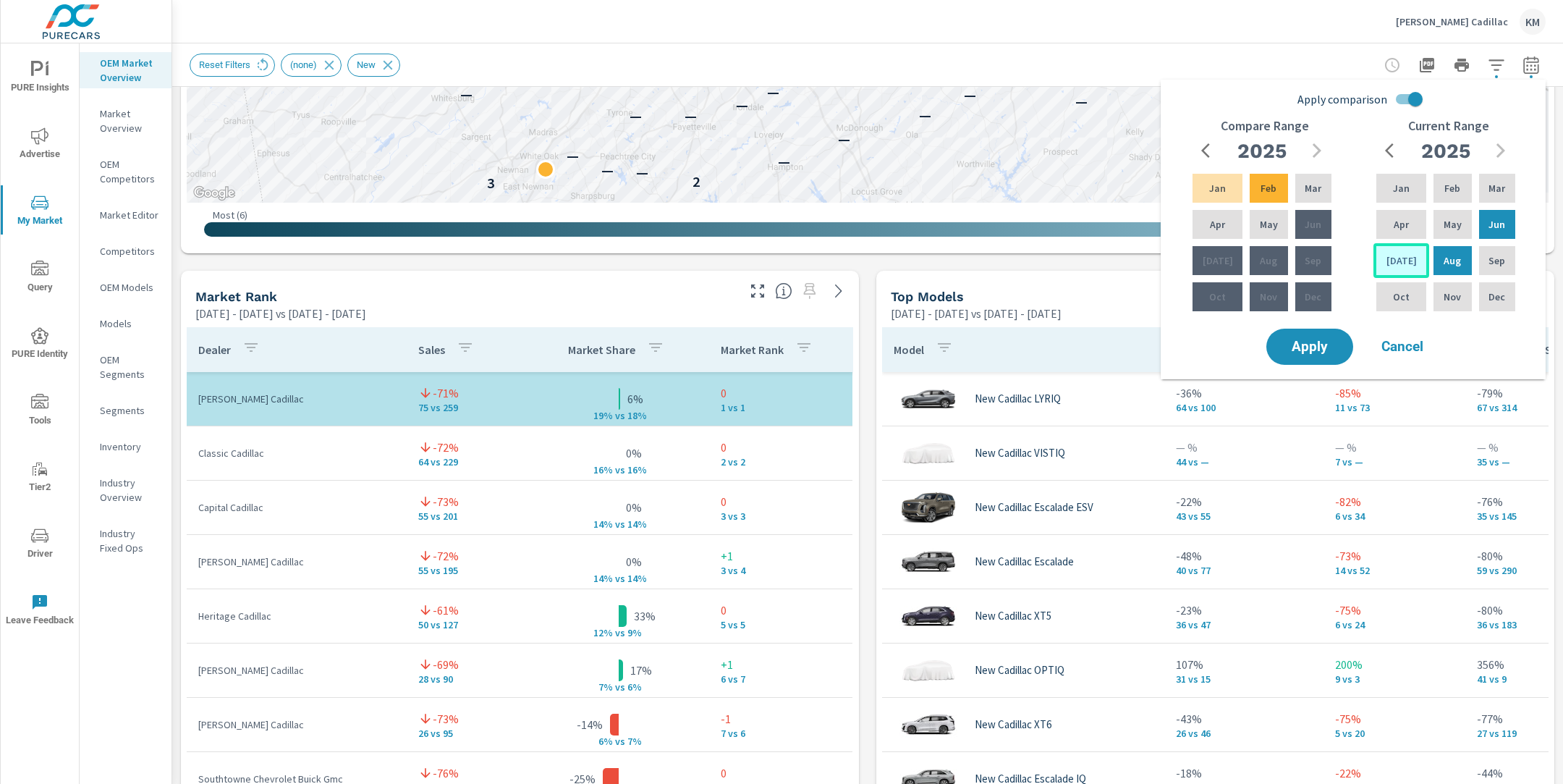
click at [1400, 249] on div "[DATE]" at bounding box center [1401, 260] width 56 height 34
click at [1449, 188] on p "Feb" at bounding box center [1452, 188] width 16 height 15
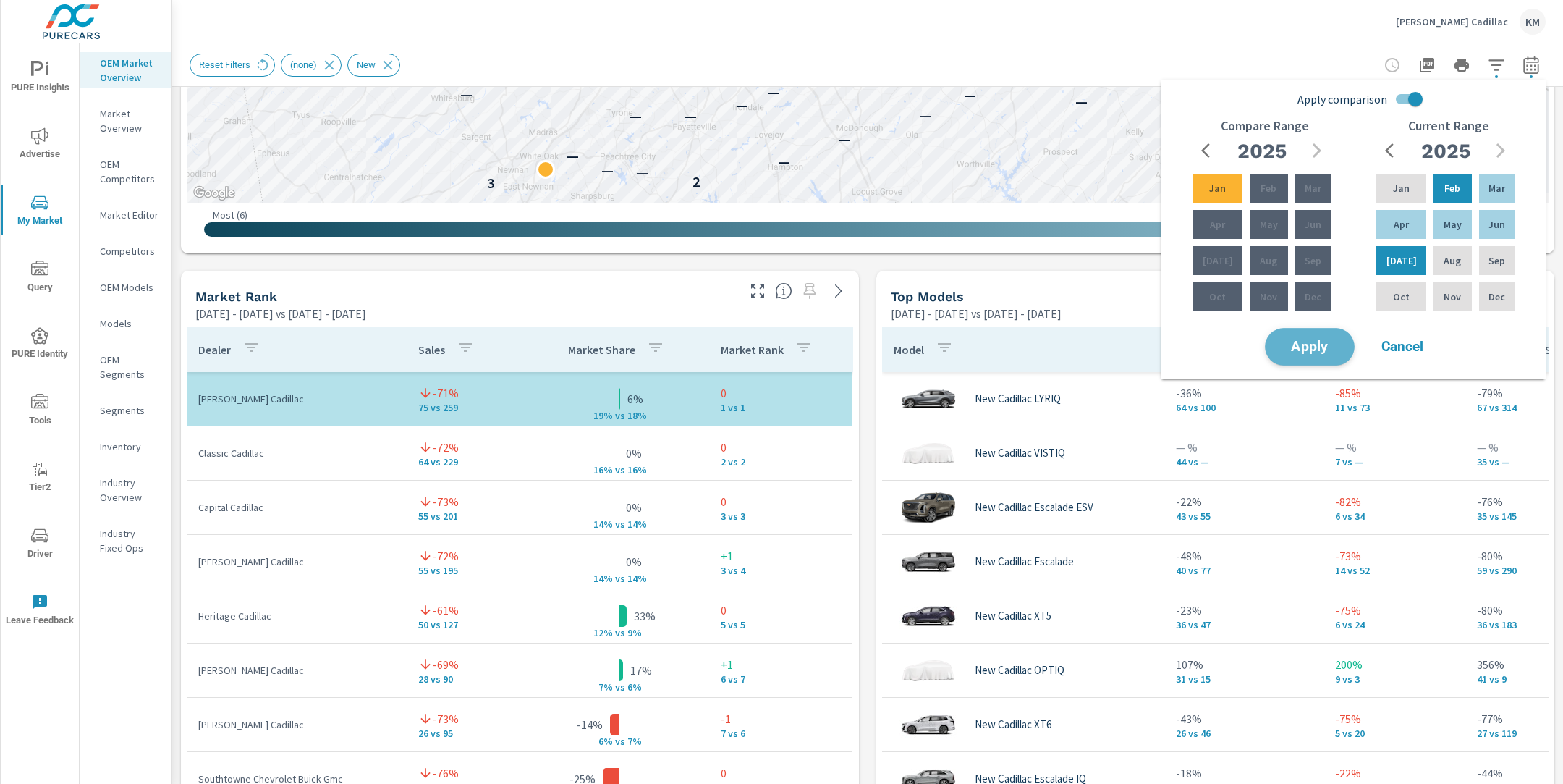
click at [1313, 356] on button "Apply" at bounding box center [1309, 347] width 90 height 38
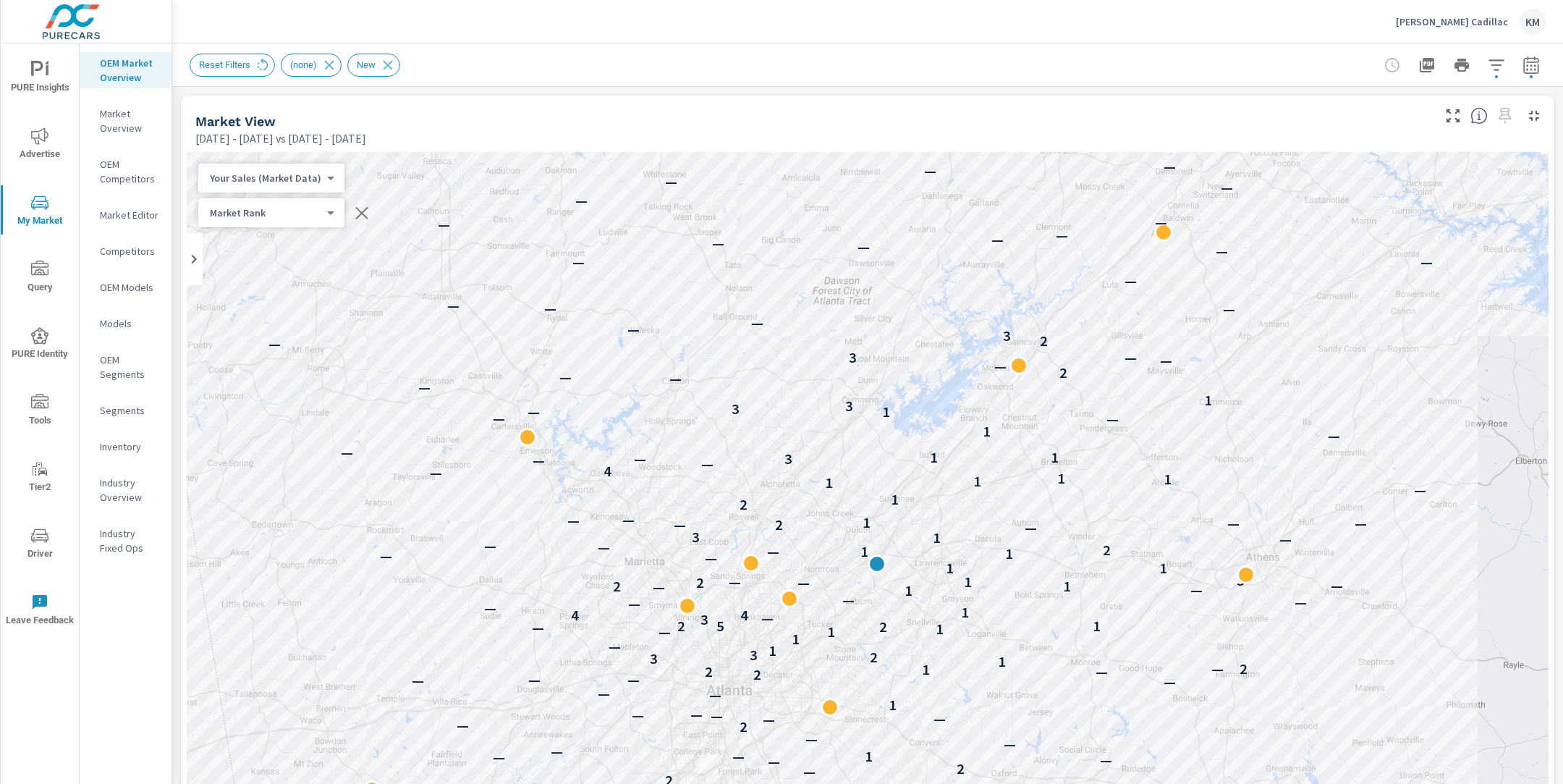
click at [1495, 69] on icon "button" at bounding box center [1497, 65] width 16 height 11
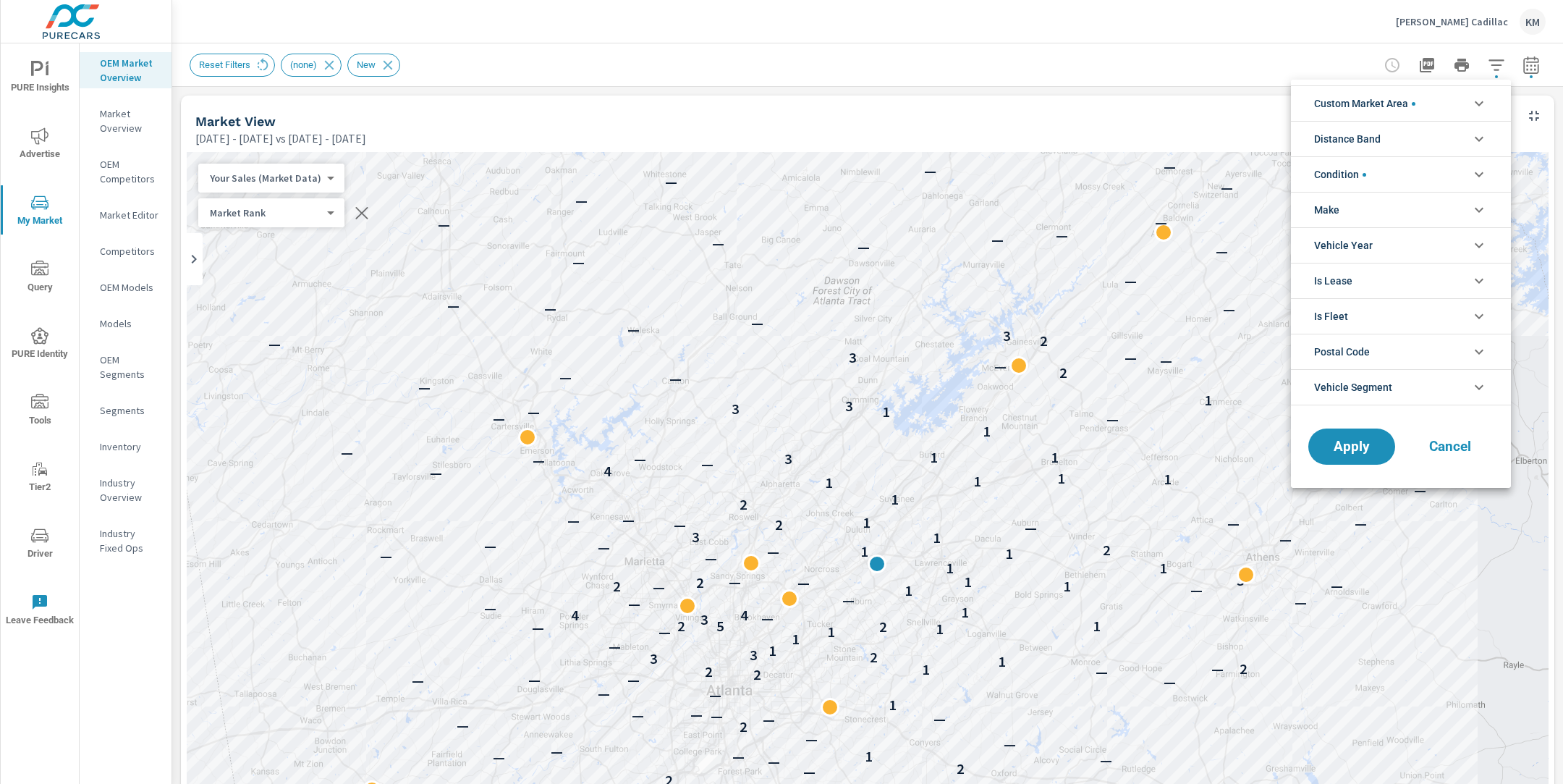
click at [1379, 145] on span "Distance Band" at bounding box center [1346, 139] width 66 height 34
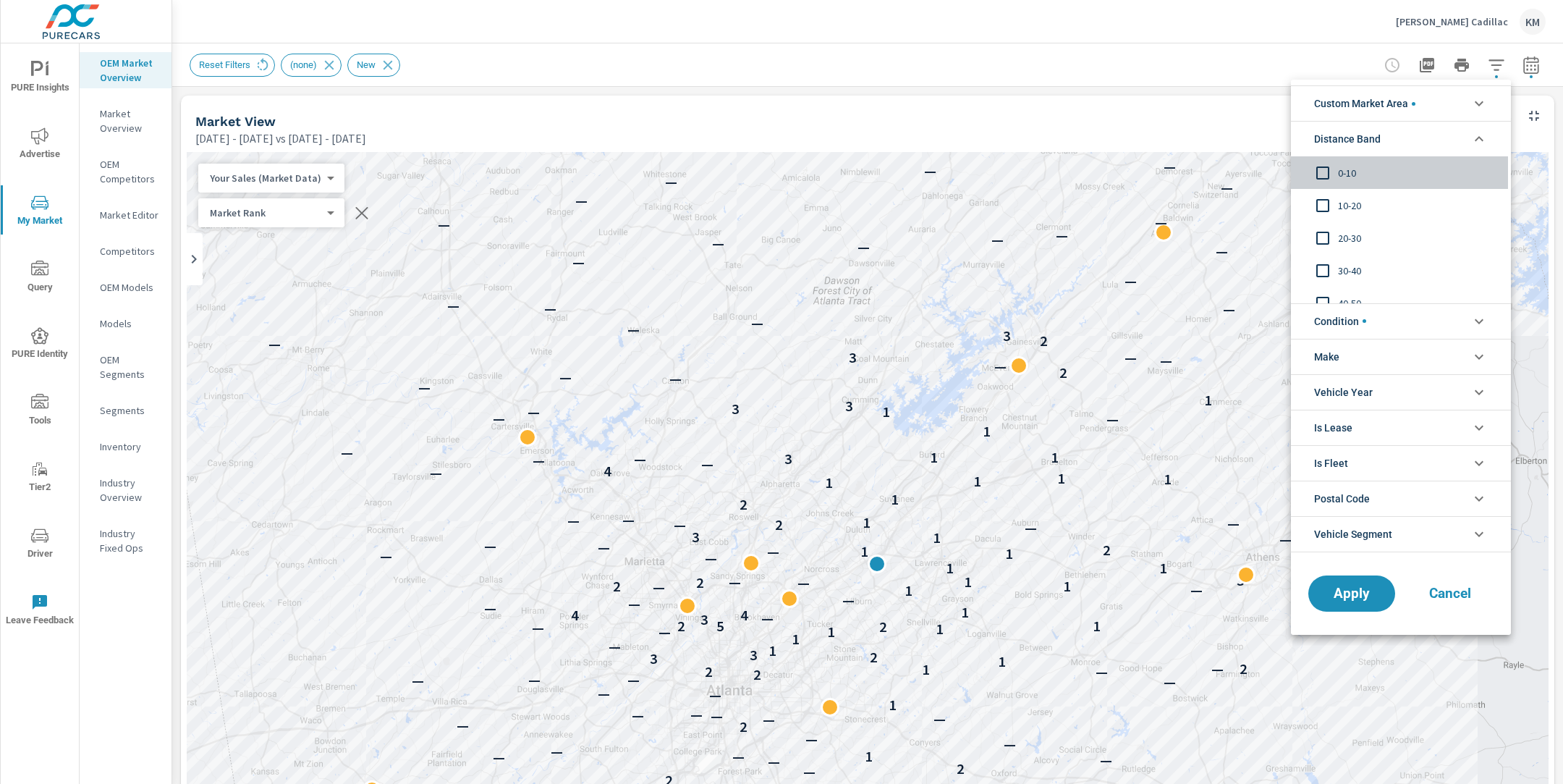
click at [1337, 168] on input "filter options" at bounding box center [1322, 172] width 30 height 30
click at [1337, 204] on input "filter options" at bounding box center [1322, 205] width 30 height 30
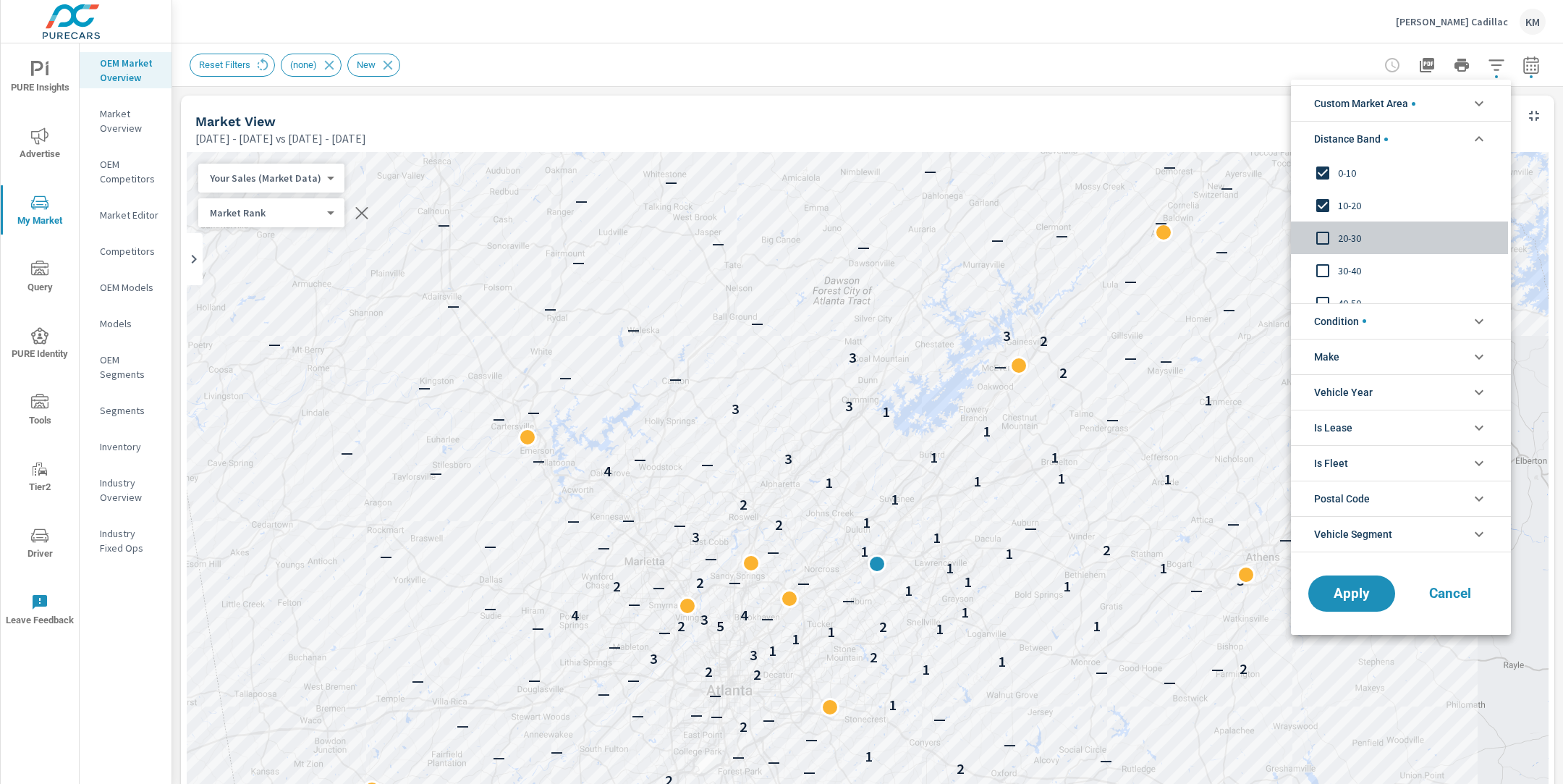
click at [1334, 234] on input "filter options" at bounding box center [1322, 237] width 30 height 30
click at [1341, 590] on span "Apply" at bounding box center [1352, 593] width 60 height 14
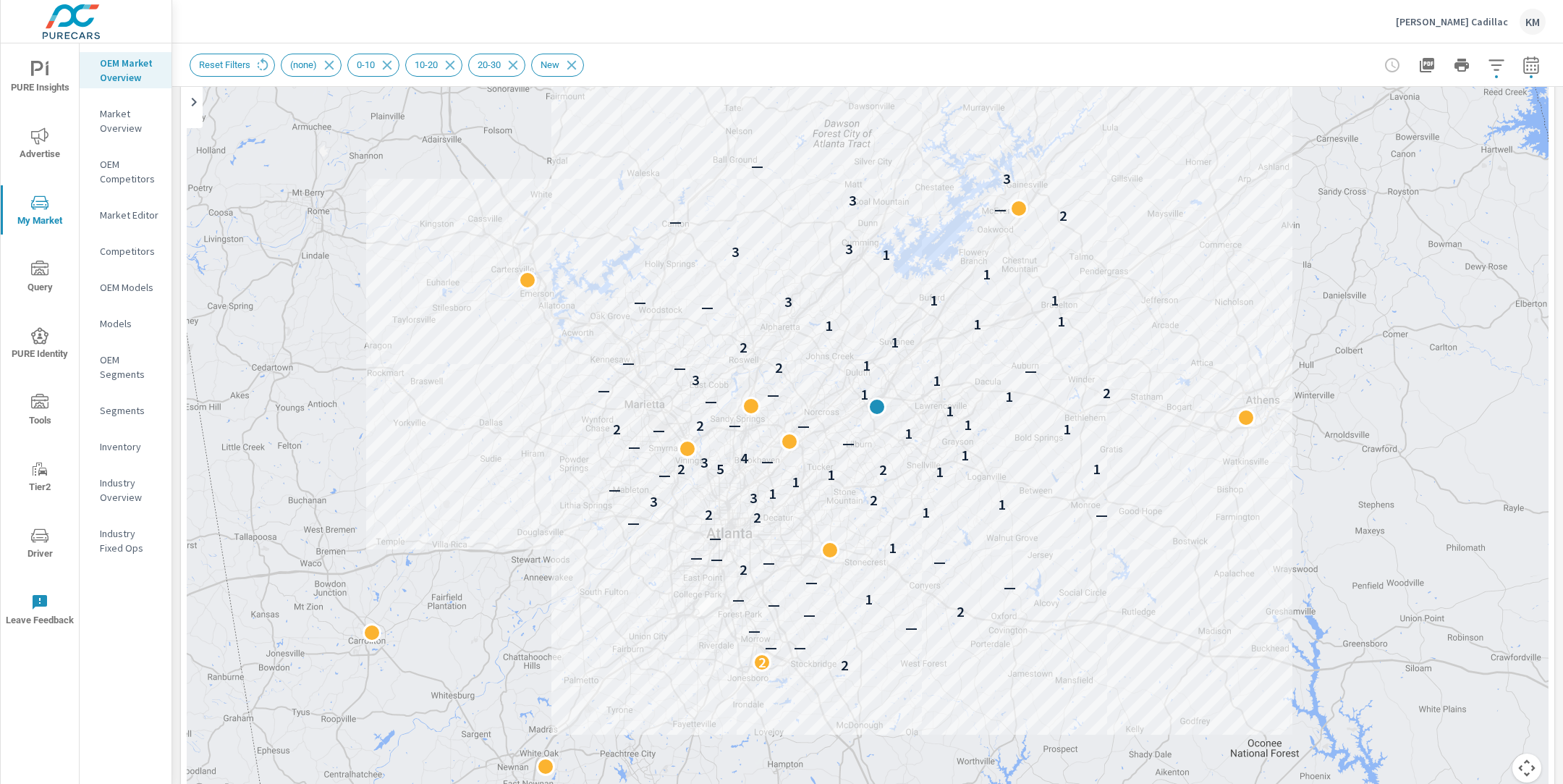
scroll to position [160, 0]
click at [1479, 20] on p "[PERSON_NAME] Cadillac" at bounding box center [1452, 22] width 112 height 13
